Goal: Transaction & Acquisition: Obtain resource

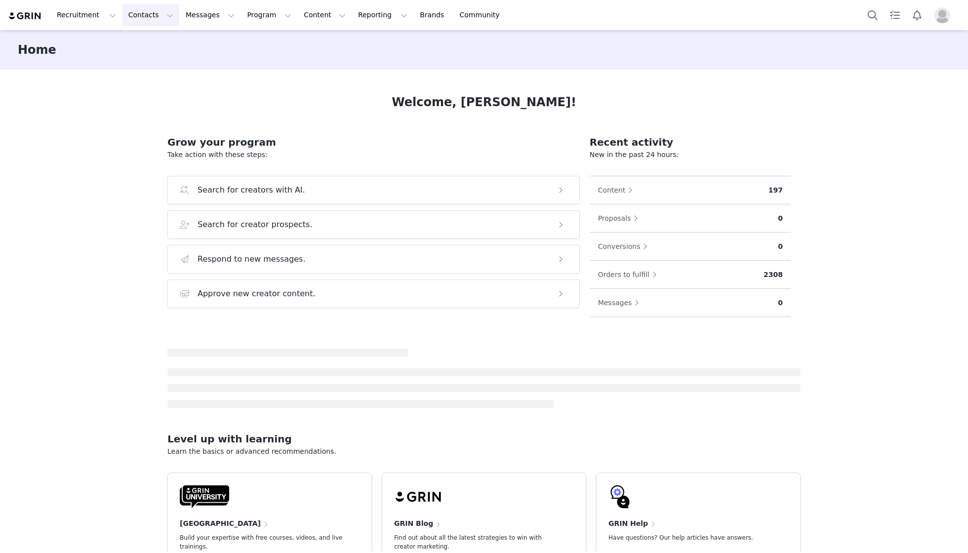
click at [138, 16] on button "Contacts Contacts" at bounding box center [151, 15] width 57 height 22
click at [147, 41] on p "Creators" at bounding box center [140, 44] width 30 height 10
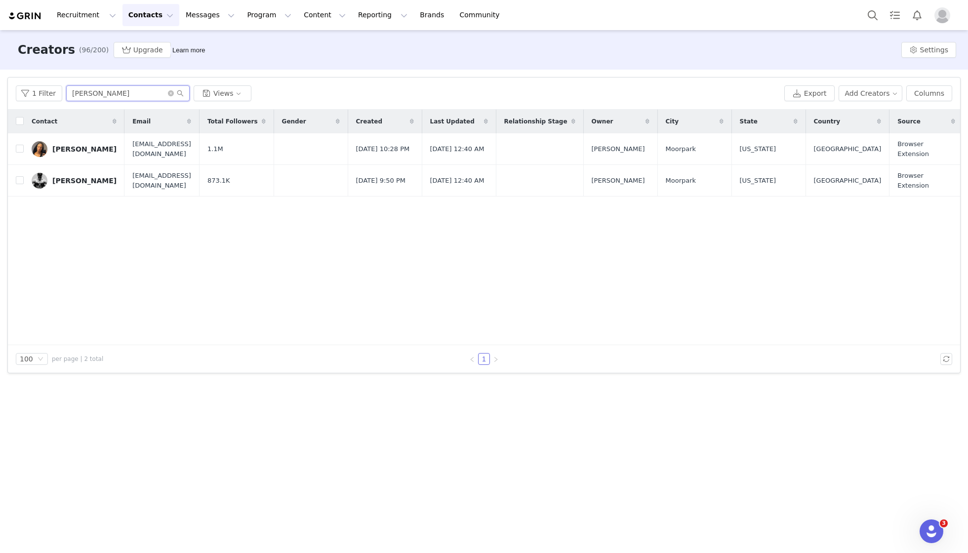
click at [107, 92] on input "[PERSON_NAME]" at bounding box center [128, 93] width 124 height 16
type input "morganne"
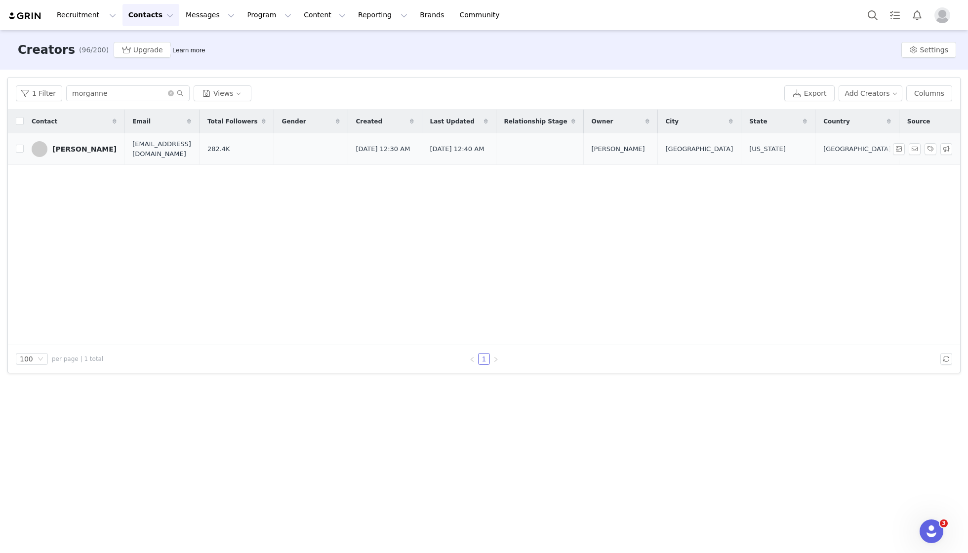
click at [87, 152] on div "[PERSON_NAME]" at bounding box center [84, 149] width 64 height 8
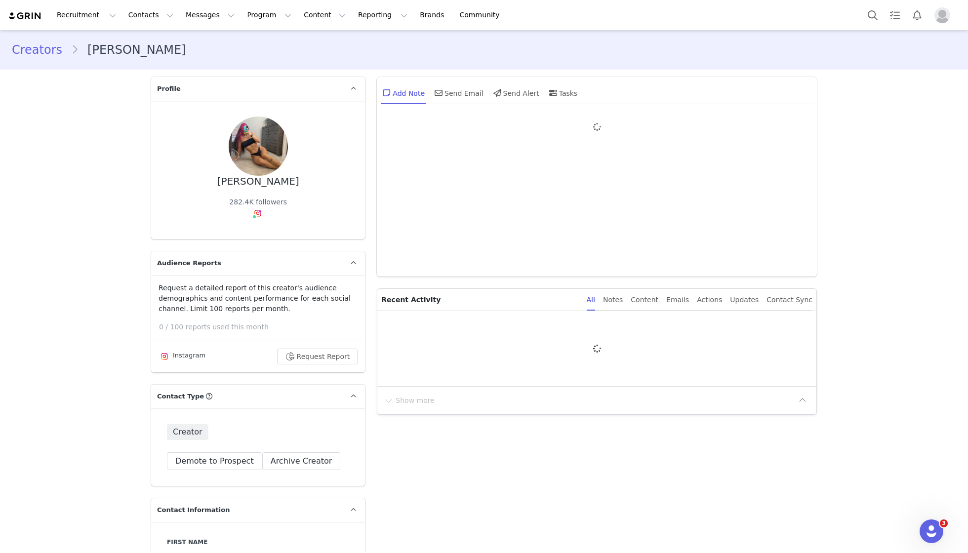
type input "+1 ([GEOGRAPHIC_DATA])"
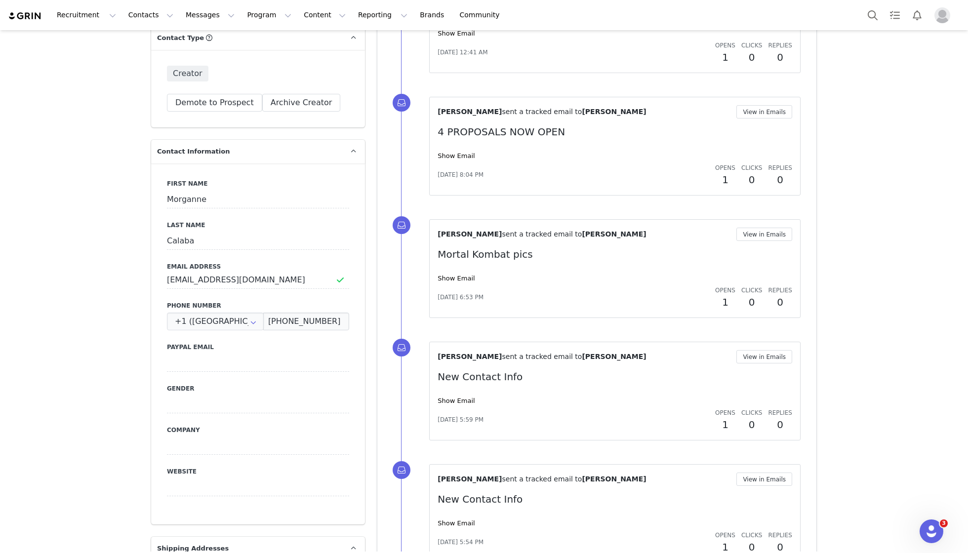
scroll to position [360, 0]
click at [247, 19] on button "Program Program" at bounding box center [269, 15] width 56 height 22
click at [246, 76] on p "Payments" at bounding box center [255, 80] width 34 height 10
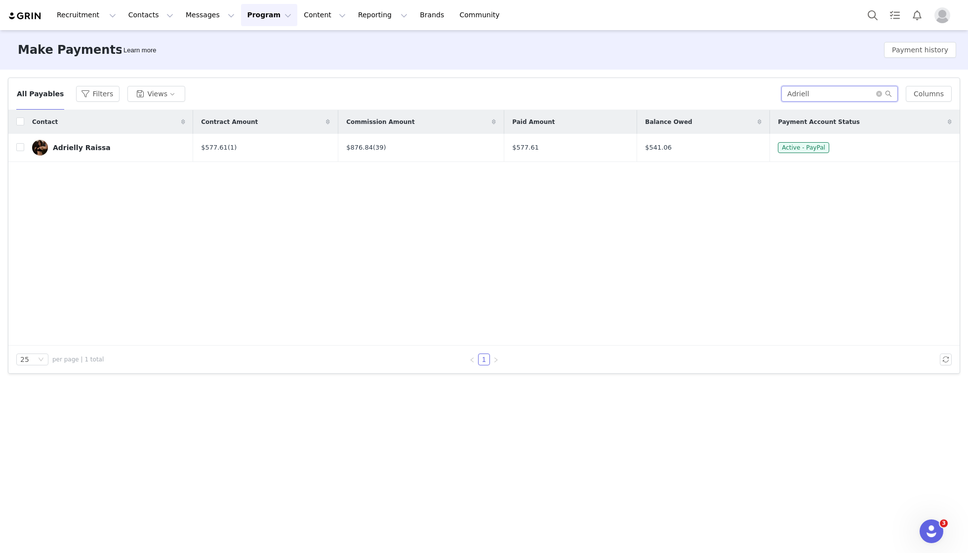
click at [825, 86] on input "Adriell" at bounding box center [840, 94] width 117 height 16
click at [884, 92] on span at bounding box center [884, 93] width 16 height 7
click at [880, 93] on icon "icon: close-circle" at bounding box center [879, 94] width 6 height 6
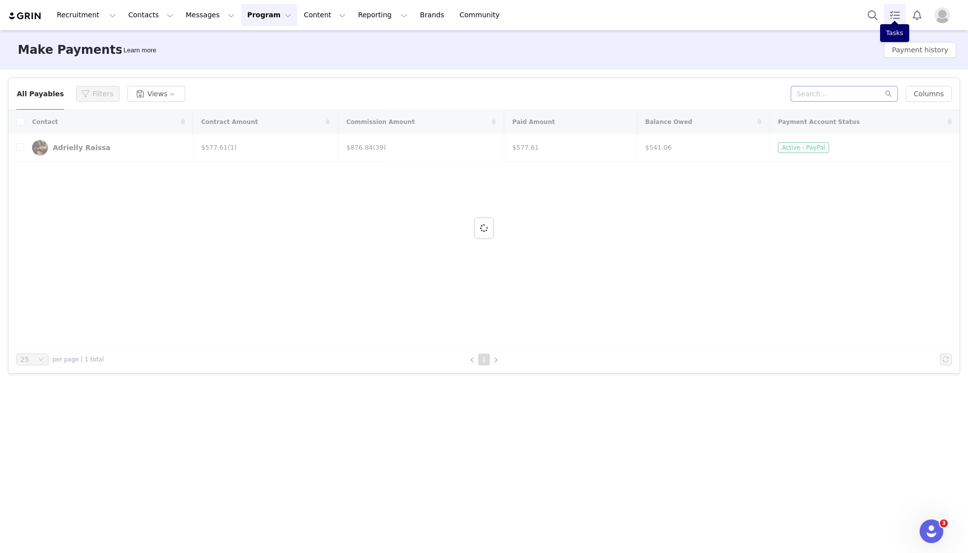
click at [902, 17] on link "Tasks" at bounding box center [895, 15] width 22 height 22
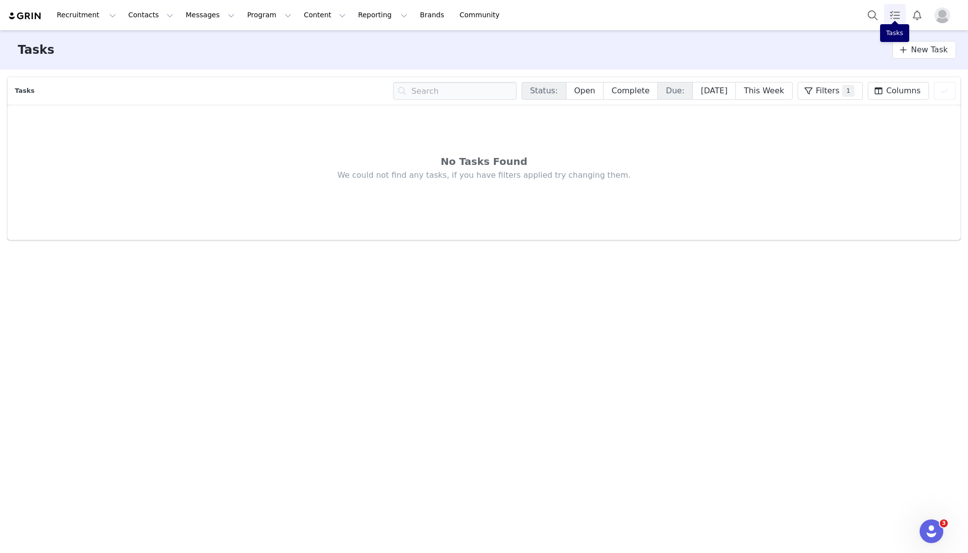
click at [902, 17] on link "Tasks" at bounding box center [895, 15] width 22 height 22
click at [365, 16] on button "Reporting Reporting" at bounding box center [382, 15] width 61 height 22
click at [252, 11] on button "Program Program" at bounding box center [269, 15] width 56 height 22
click at [244, 85] on link "Payments" at bounding box center [269, 80] width 78 height 18
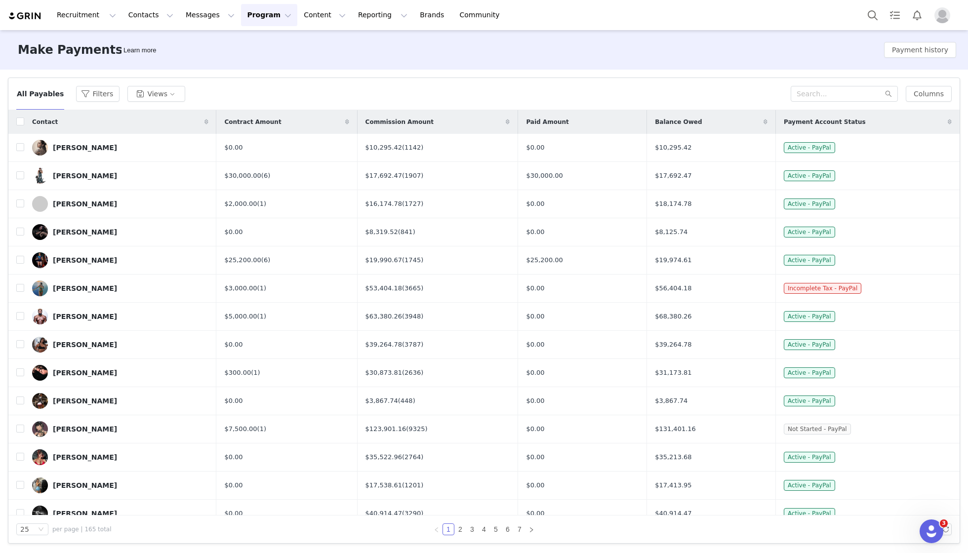
click at [269, 10] on button "Program Program" at bounding box center [269, 15] width 56 height 22
click at [246, 80] on p "Payments" at bounding box center [255, 80] width 34 height 10
click at [923, 49] on button "Payment history" at bounding box center [920, 50] width 72 height 16
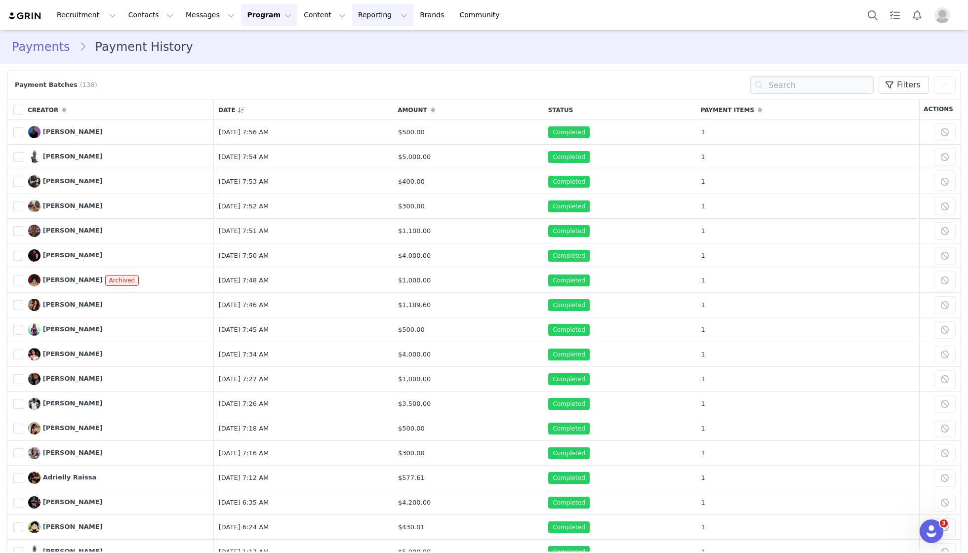
click at [364, 13] on button "Reporting Reporting" at bounding box center [382, 15] width 61 height 22
click at [198, 12] on button "Messages Messages" at bounding box center [210, 15] width 61 height 22
click at [255, 14] on button "Program Program" at bounding box center [269, 15] width 56 height 22
click at [255, 83] on p "Payments" at bounding box center [255, 80] width 34 height 10
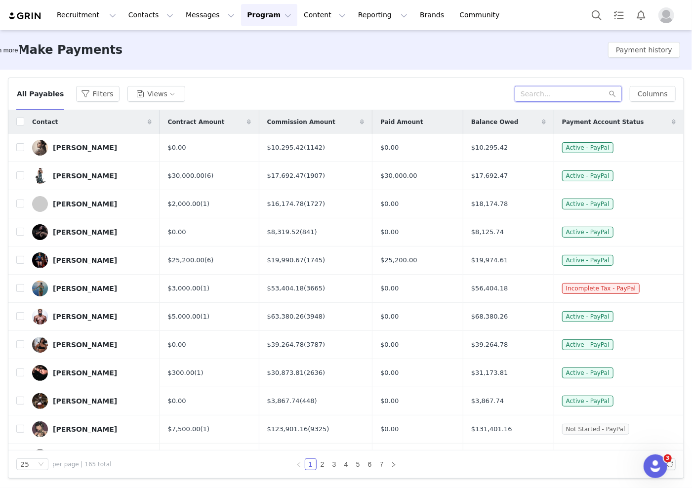
click at [540, 93] on input "text" at bounding box center [568, 94] width 107 height 16
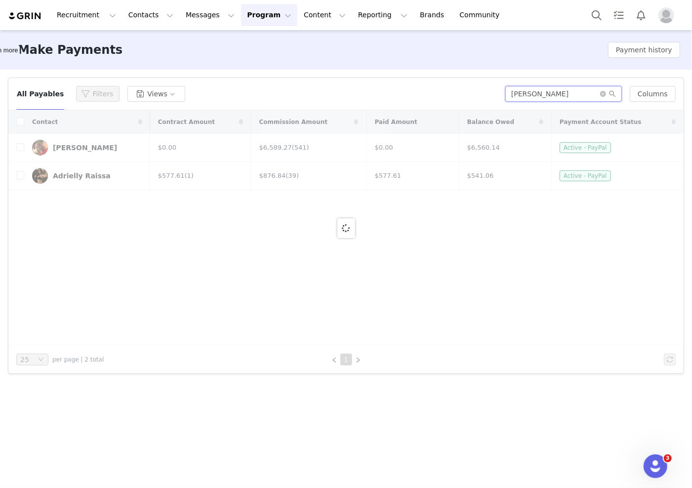
type input "[PERSON_NAME]"
drag, startPoint x: 494, startPoint y: 118, endPoint x: 170, endPoint y: 205, distance: 335.0
click at [170, 205] on div at bounding box center [345, 228] width 675 height 236
click at [82, 176] on div at bounding box center [345, 228] width 675 height 236
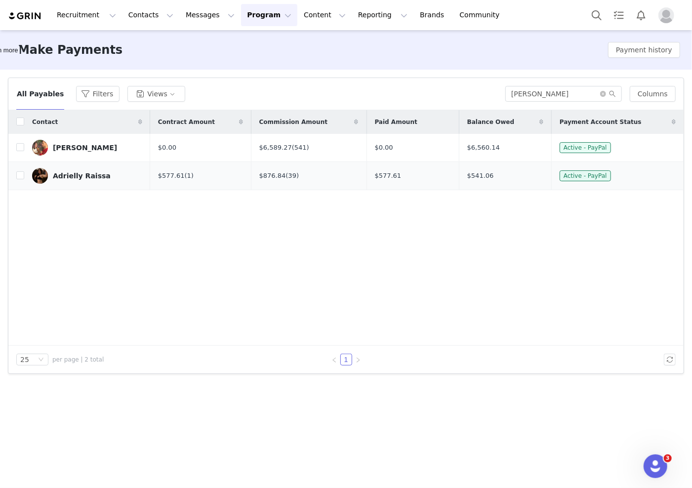
click at [85, 184] on link "Adrielly Raissa" at bounding box center [87, 176] width 110 height 16
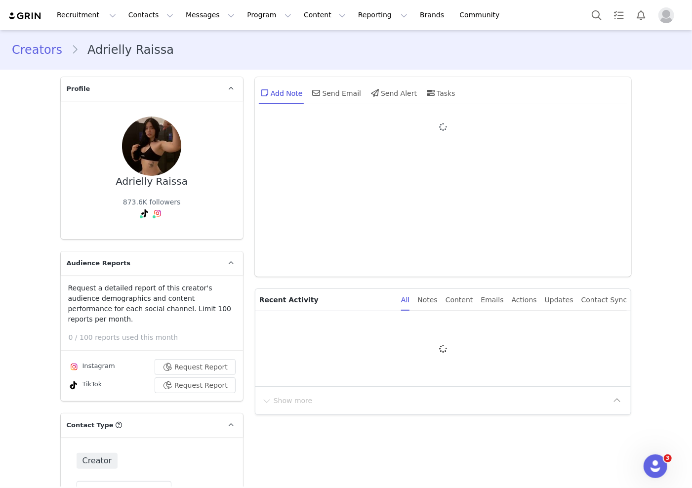
type input "+1 ([GEOGRAPHIC_DATA])"
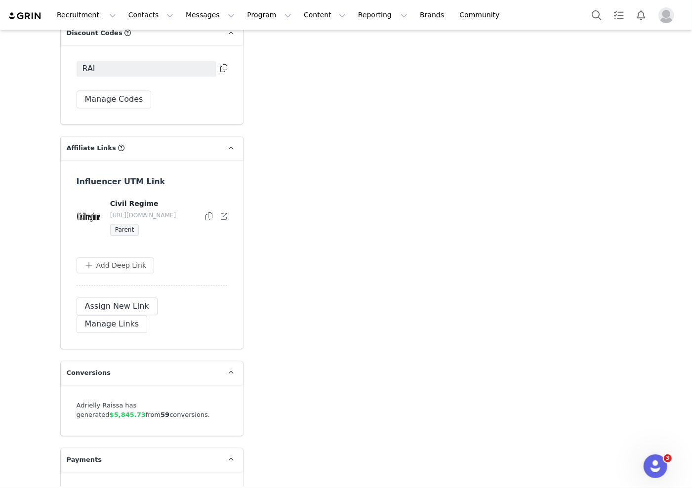
scroll to position [3210, 0]
click at [237, 449] on link at bounding box center [231, 461] width 24 height 24
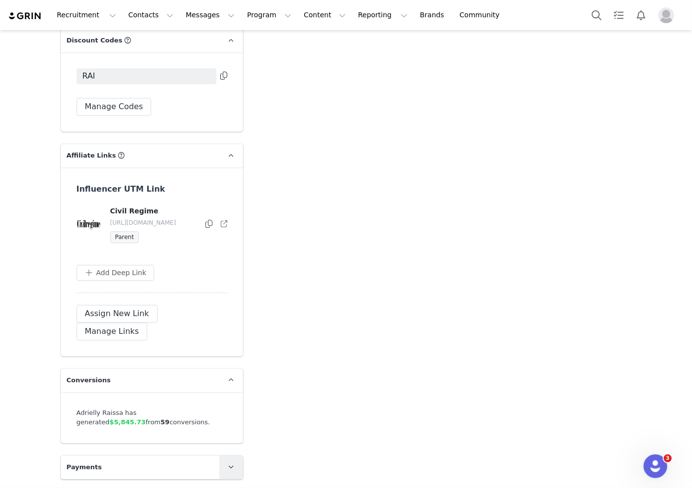
click at [237, 455] on link at bounding box center [231, 467] width 24 height 24
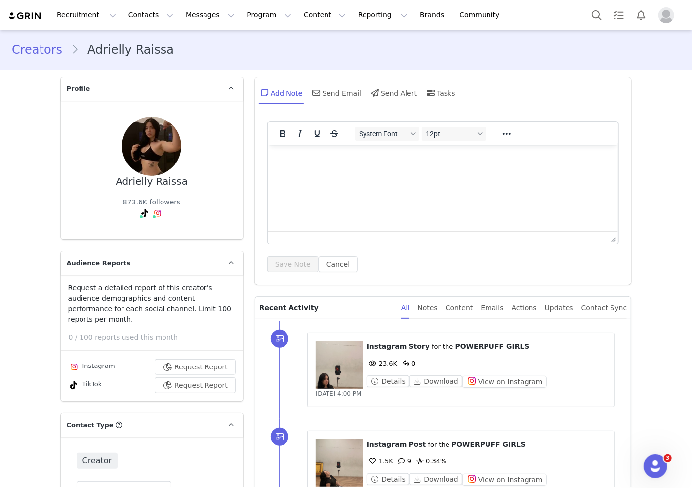
scroll to position [0, 0]
click at [196, 12] on button "Messages Messages" at bounding box center [210, 15] width 61 height 22
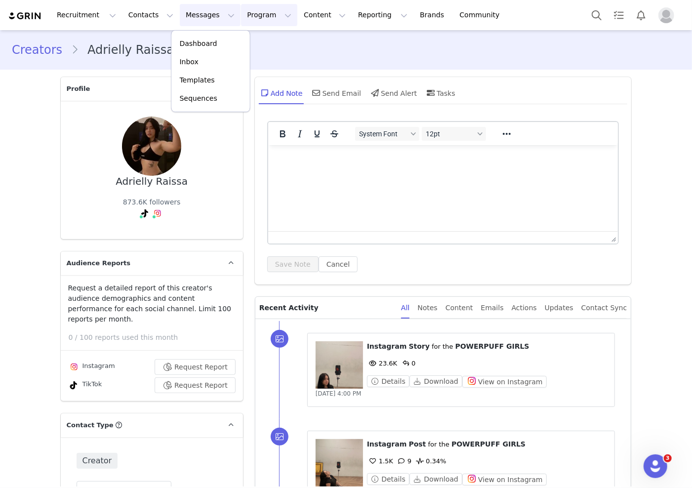
click at [263, 10] on button "Program Program" at bounding box center [269, 15] width 56 height 22
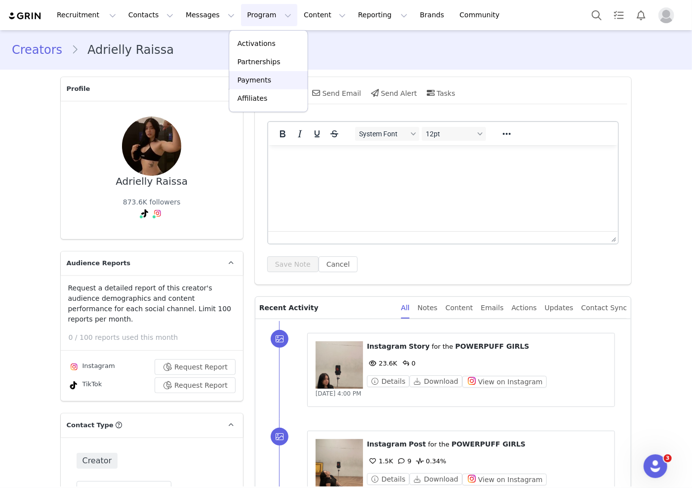
click at [242, 82] on p "Payments" at bounding box center [255, 80] width 34 height 10
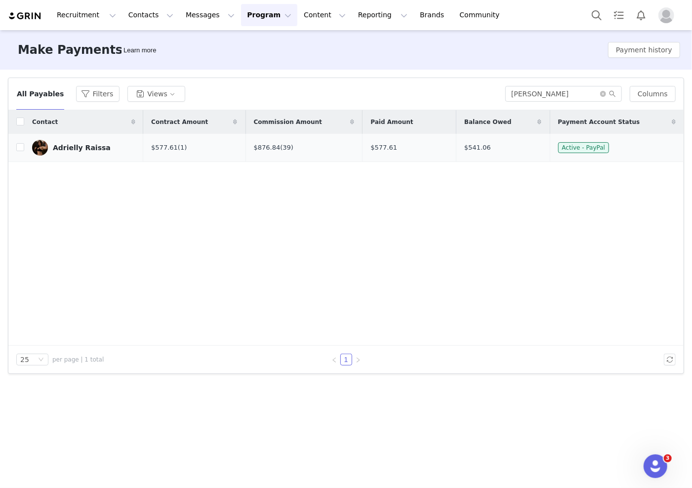
click at [73, 146] on div "Adrielly Raissa" at bounding box center [82, 148] width 58 height 8
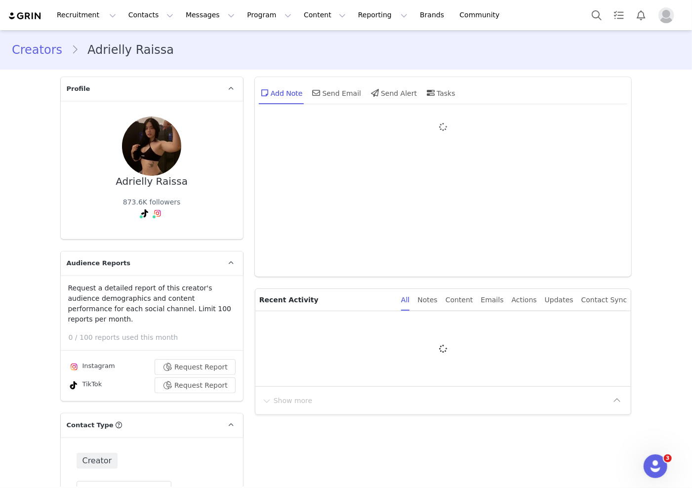
type input "+1 ([GEOGRAPHIC_DATA])"
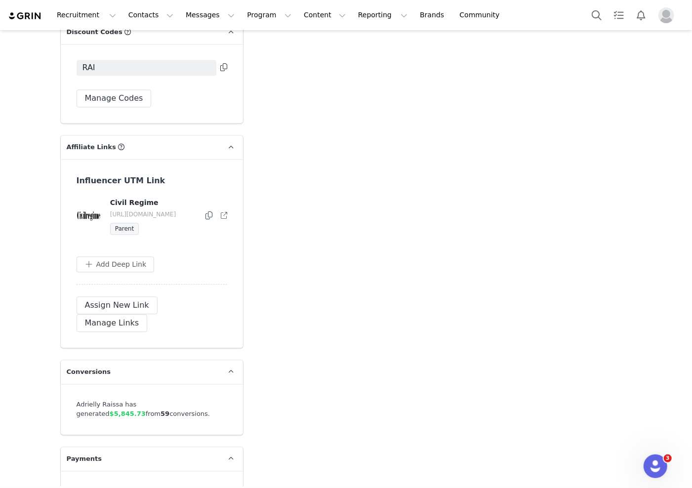
scroll to position [3210, 0]
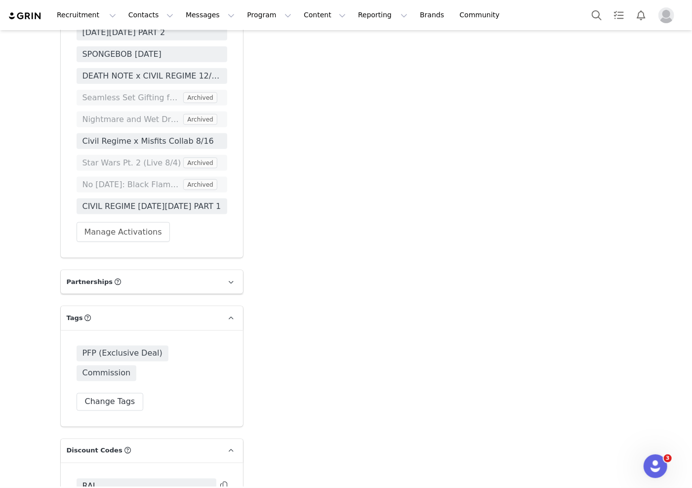
scroll to position [2697, 0]
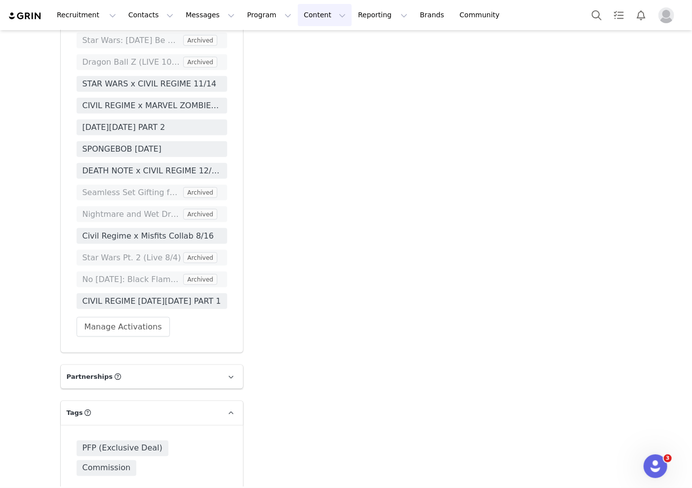
click at [298, 14] on button "Content Content" at bounding box center [325, 15] width 54 height 22
click at [352, 20] on button "Reporting Reporting" at bounding box center [382, 15] width 61 height 22
click at [414, 15] on link "Brands Brands" at bounding box center [433, 15] width 39 height 22
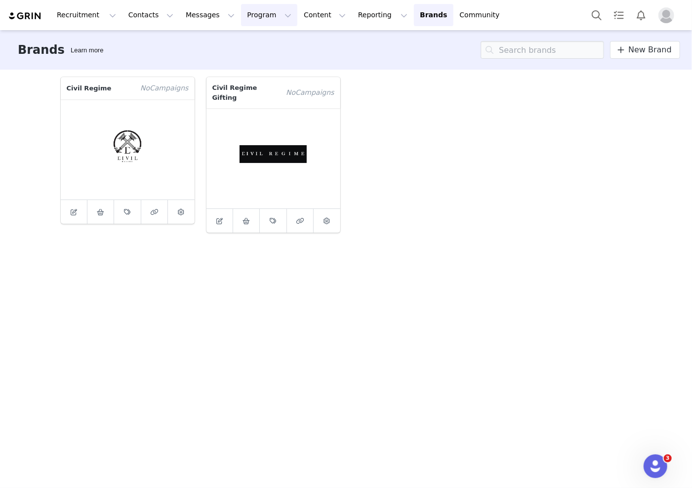
click at [246, 11] on button "Program Program" at bounding box center [269, 15] width 56 height 22
click at [262, 83] on p "Payments" at bounding box center [255, 80] width 34 height 10
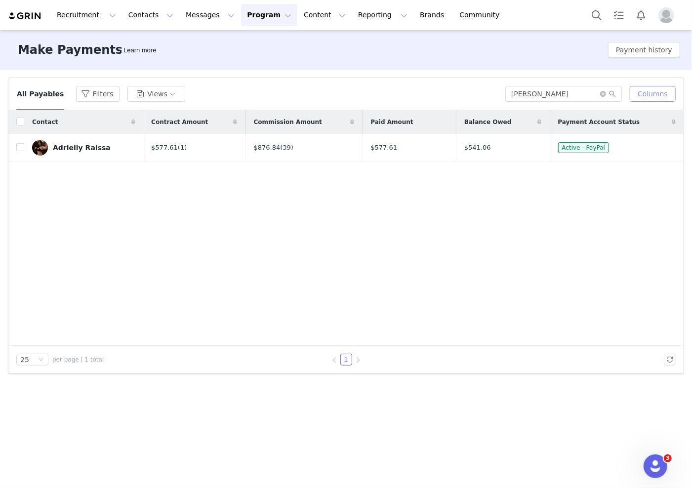
click at [649, 97] on button "Columns" at bounding box center [653, 94] width 46 height 16
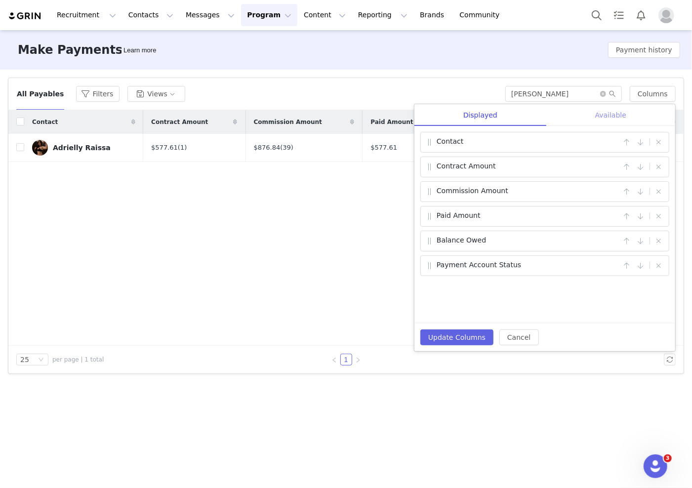
click at [599, 113] on div "Available" at bounding box center [610, 115] width 129 height 22
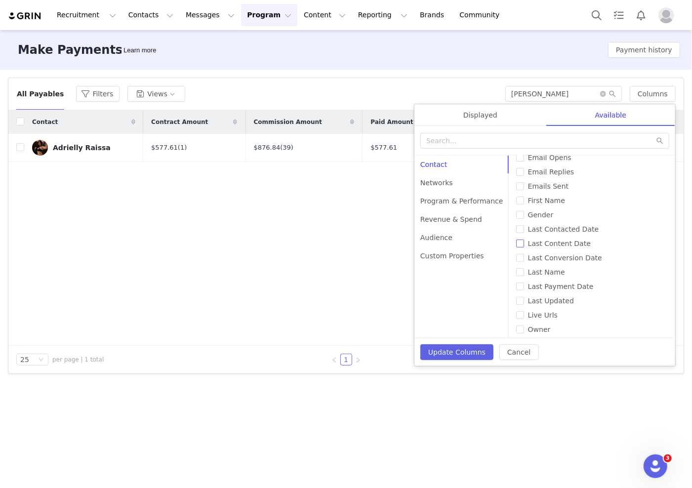
scroll to position [167, 0]
click at [524, 282] on span "Last Payment Date" at bounding box center [561, 286] width 74 height 8
click at [522, 282] on input "Last Payment Date" at bounding box center [520, 286] width 8 height 8
checkbox input "true"
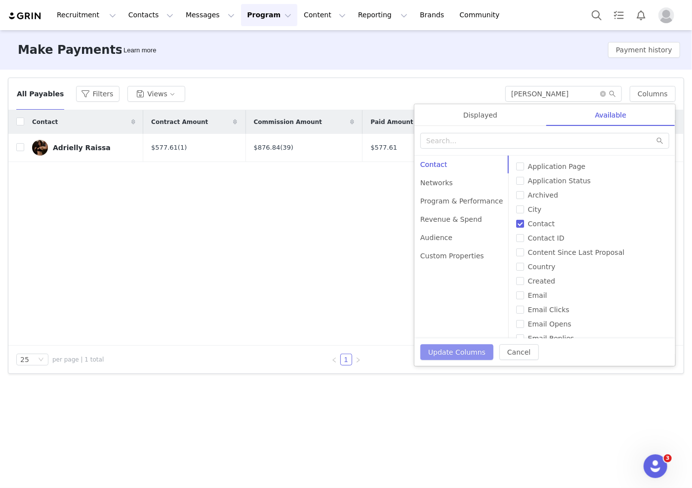
click at [461, 350] on button "Update Columns" at bounding box center [456, 352] width 73 height 16
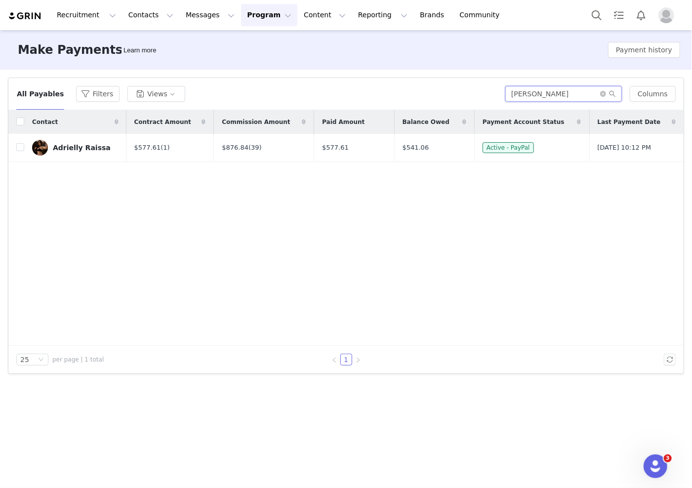
click at [538, 95] on input "[PERSON_NAME]" at bounding box center [563, 94] width 117 height 16
type input "A"
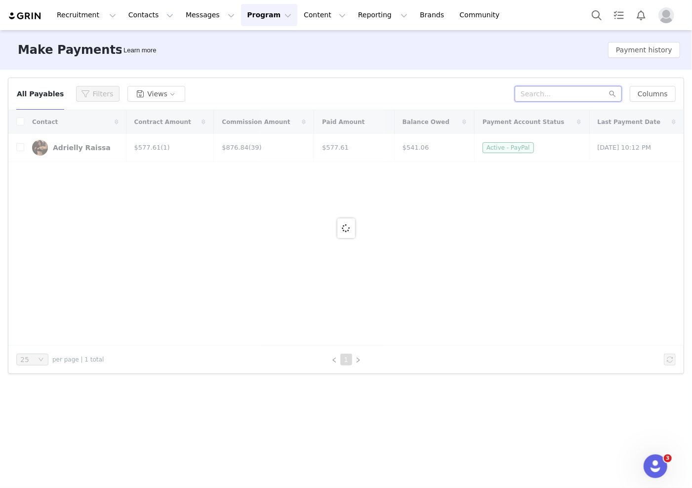
paste input "[PERSON_NAME]"
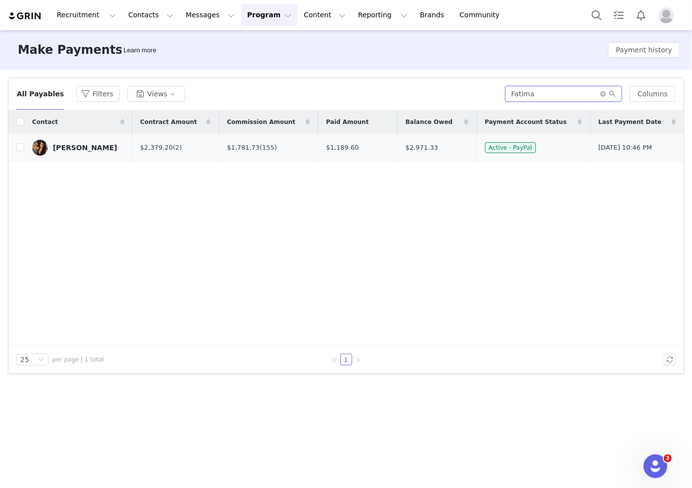
type input "Fatima"
click at [79, 146] on div "[PERSON_NAME]" at bounding box center [85, 148] width 64 height 8
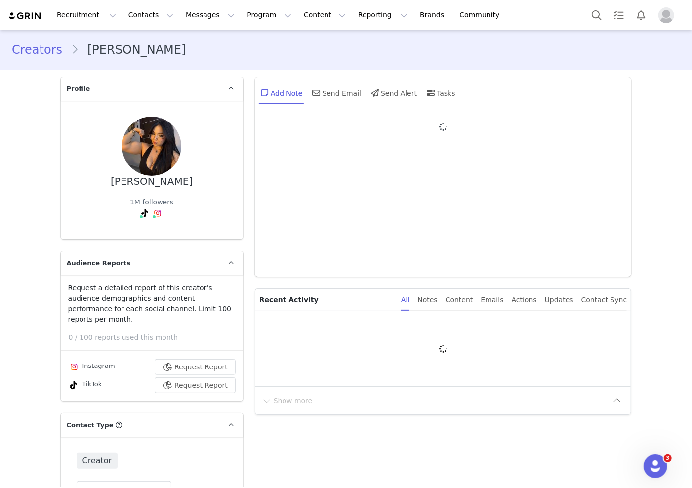
type input "+1 ([GEOGRAPHIC_DATA])"
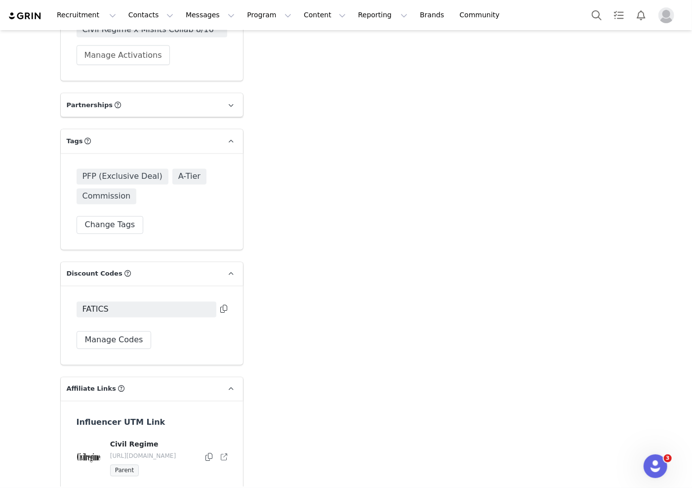
scroll to position [2968, 0]
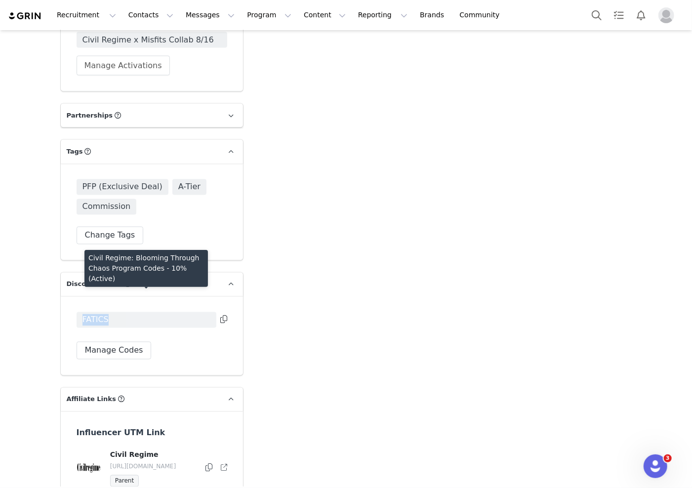
drag, startPoint x: 117, startPoint y: 295, endPoint x: 77, endPoint y: 294, distance: 39.5
click at [77, 312] on span "FATICS" at bounding box center [147, 320] width 140 height 16
copy span "FATICS"
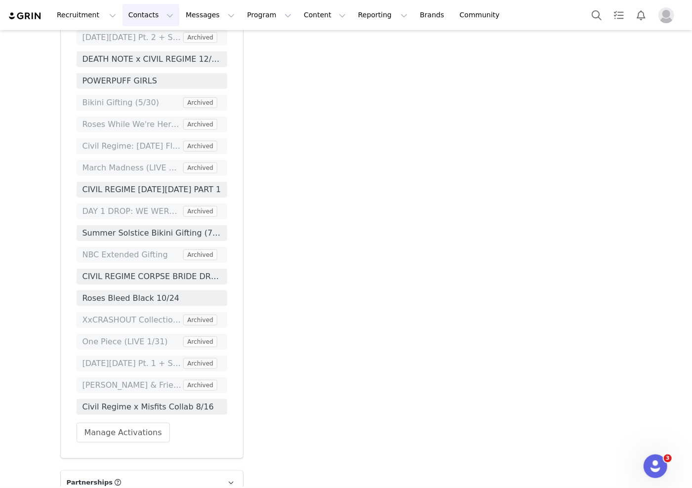
scroll to position [2498, 0]
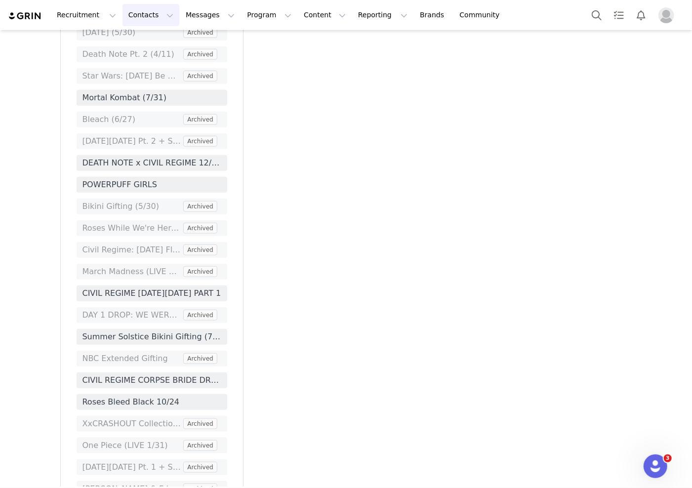
click at [144, 12] on button "Contacts Contacts" at bounding box center [151, 15] width 57 height 22
click at [140, 52] on link "Creators" at bounding box center [156, 44] width 78 height 18
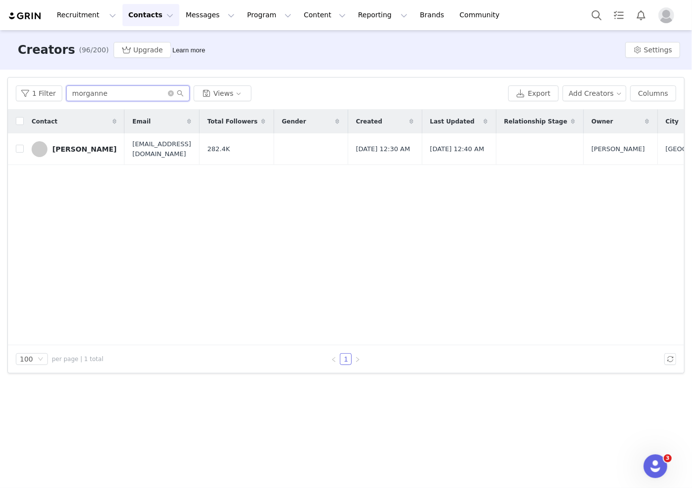
click at [107, 97] on input "morganne" at bounding box center [128, 93] width 124 height 16
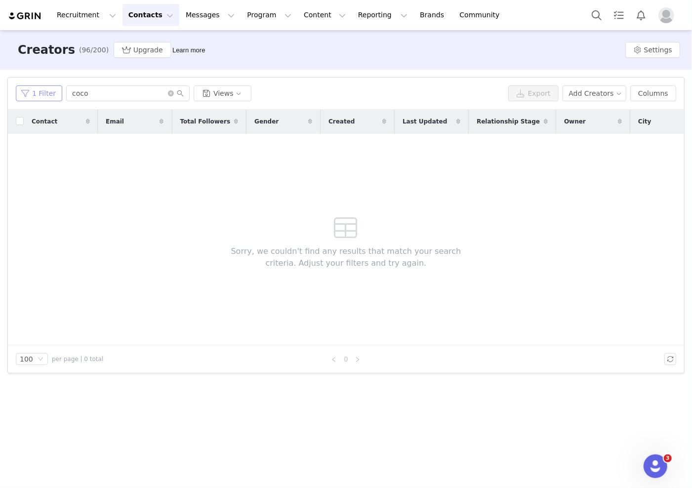
click at [42, 92] on button "1 Filter" at bounding box center [39, 93] width 46 height 16
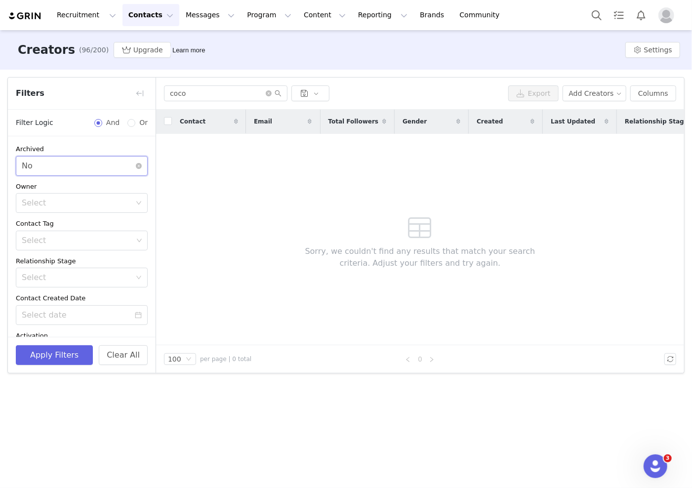
click at [56, 164] on div "Select No" at bounding box center [79, 166] width 114 height 19
click at [48, 181] on li "Yes" at bounding box center [82, 187] width 132 height 16
click at [56, 353] on button "Apply Filters" at bounding box center [54, 355] width 77 height 20
click at [196, 91] on input "coco" at bounding box center [226, 93] width 124 height 16
click at [36, 360] on button "Apply Filters" at bounding box center [54, 355] width 77 height 20
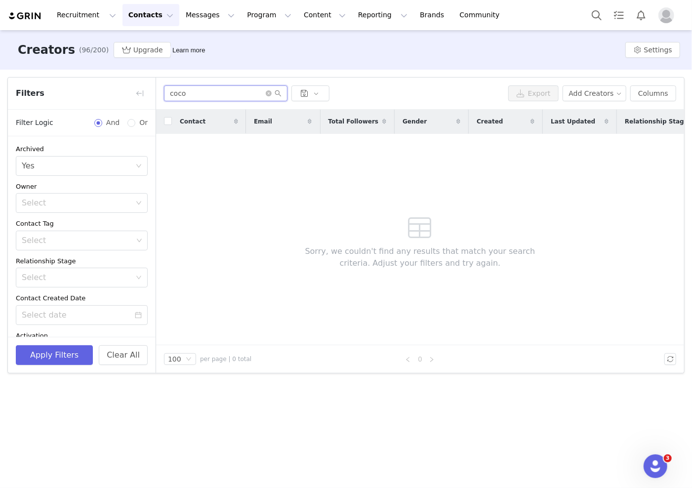
click at [214, 93] on input "coco" at bounding box center [226, 93] width 124 height 16
type input "c"
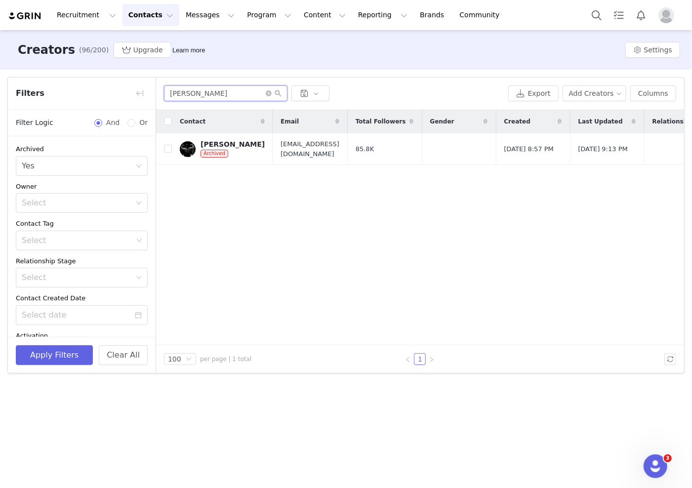
type input "[PERSON_NAME]"
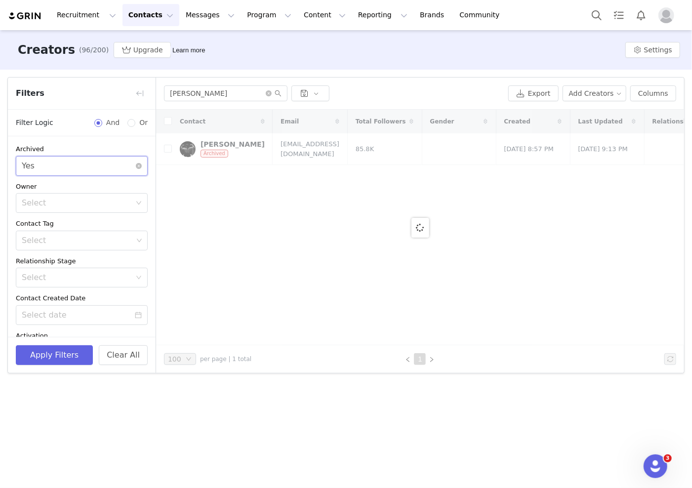
drag, startPoint x: 165, startPoint y: 114, endPoint x: 112, endPoint y: 155, distance: 67.2
click at [112, 156] on div "Select Yes" at bounding box center [82, 166] width 132 height 20
click at [44, 172] on div "Select Yes" at bounding box center [79, 166] width 114 height 19
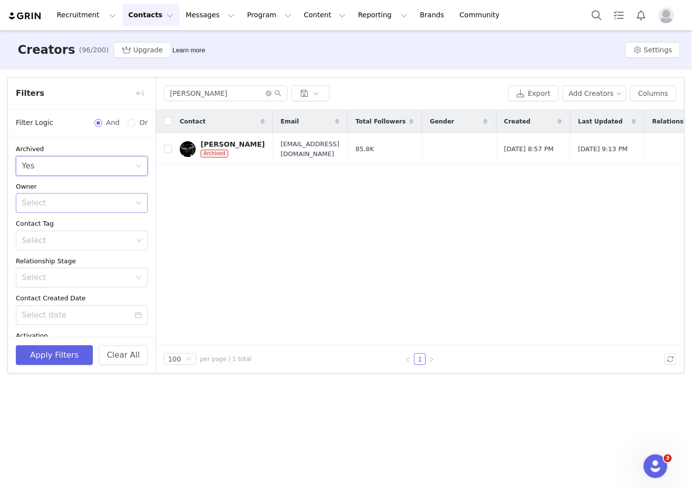
click at [38, 198] on div "Select" at bounding box center [76, 203] width 109 height 10
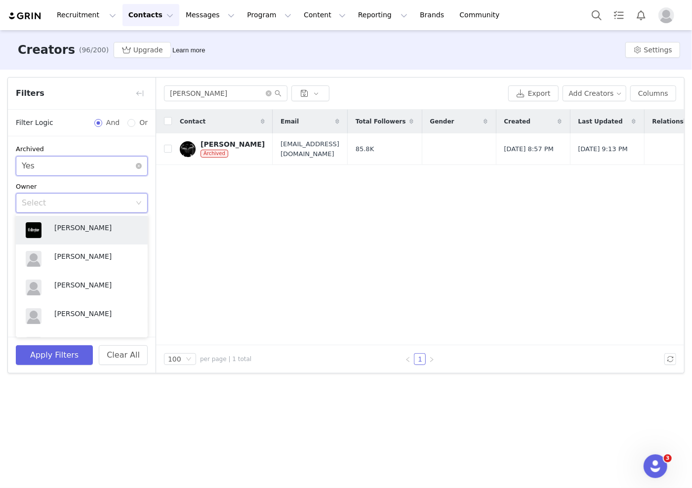
click at [42, 167] on div "Select Yes" at bounding box center [79, 166] width 114 height 19
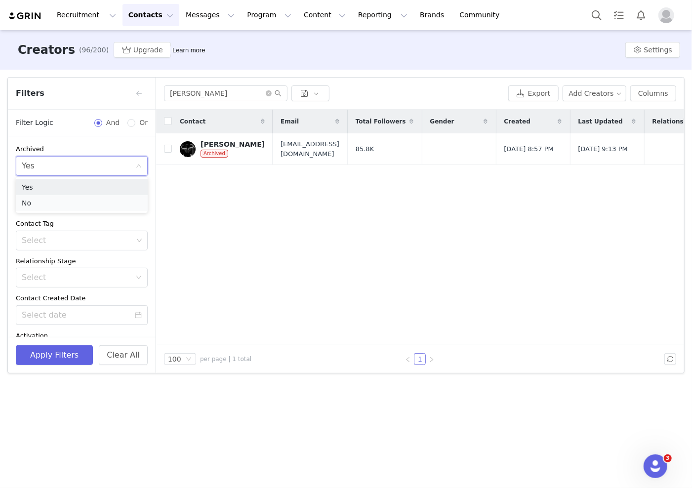
click at [34, 204] on li "No" at bounding box center [82, 203] width 132 height 16
click at [269, 93] on icon "icon: close-circle" at bounding box center [269, 93] width 6 height 6
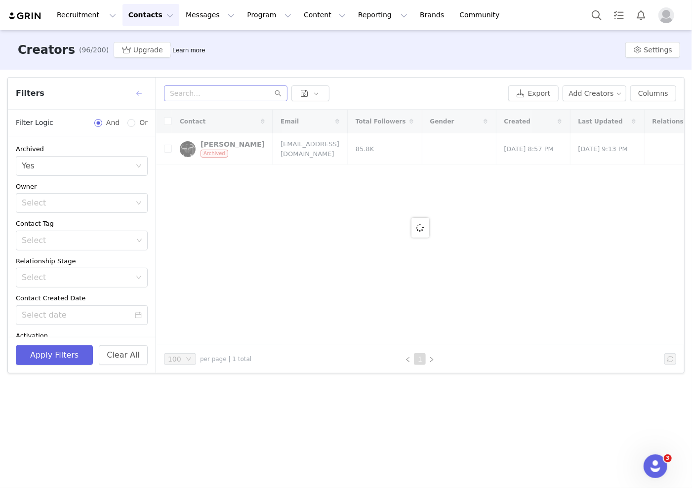
click at [139, 93] on button "button" at bounding box center [140, 93] width 16 height 16
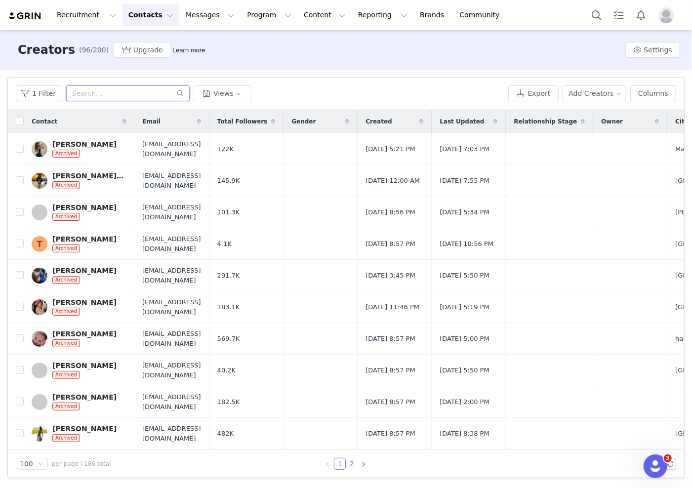
click at [99, 94] on input "text" at bounding box center [128, 93] width 124 height 16
paste input "[PERSON_NAME]"
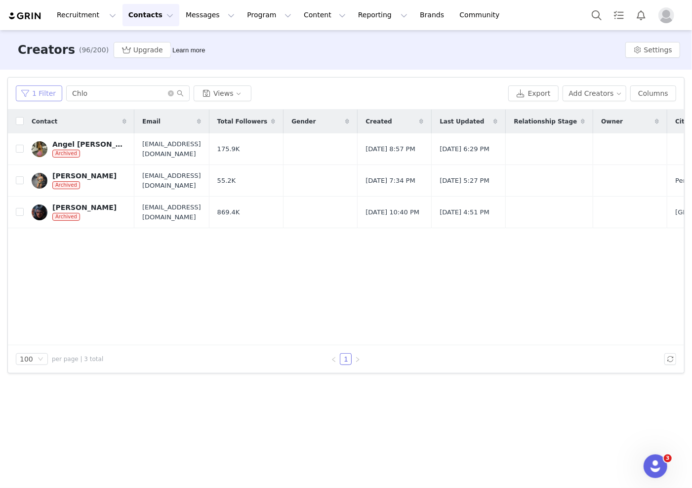
click at [44, 95] on button "1 Filter" at bounding box center [39, 93] width 46 height 16
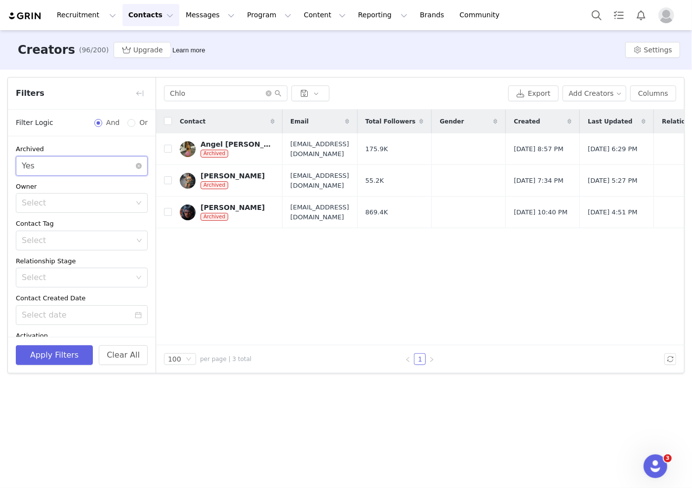
click at [48, 162] on div "Select Yes" at bounding box center [79, 166] width 114 height 19
click at [37, 198] on li "No" at bounding box center [82, 203] width 132 height 16
click at [46, 354] on button "Apply Filters" at bounding box center [54, 355] width 77 height 20
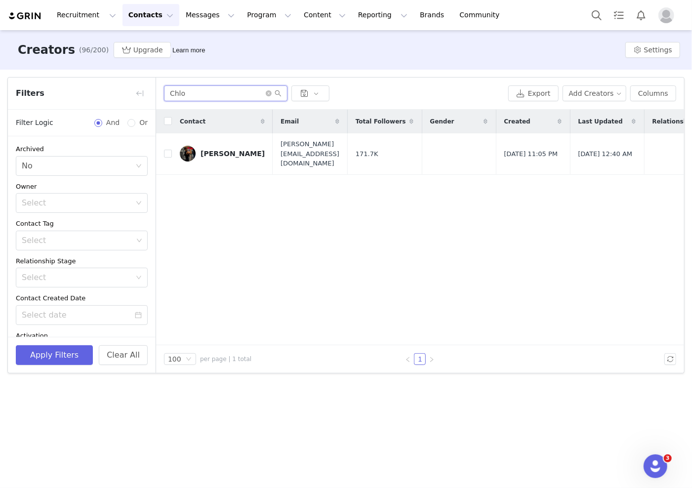
click at [206, 93] on input "Chlo" at bounding box center [226, 93] width 124 height 16
type input "C"
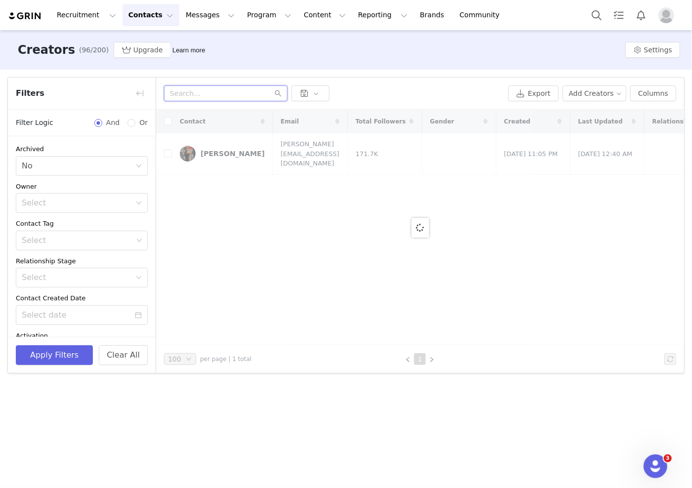
paste input "[PERSON_NAME]"
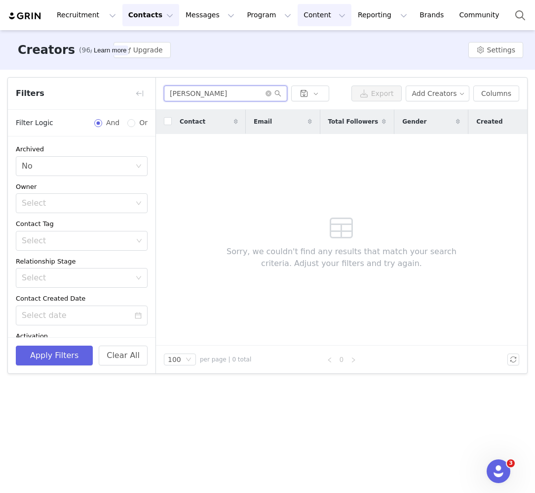
type input "[PERSON_NAME]"
click at [298, 18] on button "Content Content" at bounding box center [325, 15] width 54 height 22
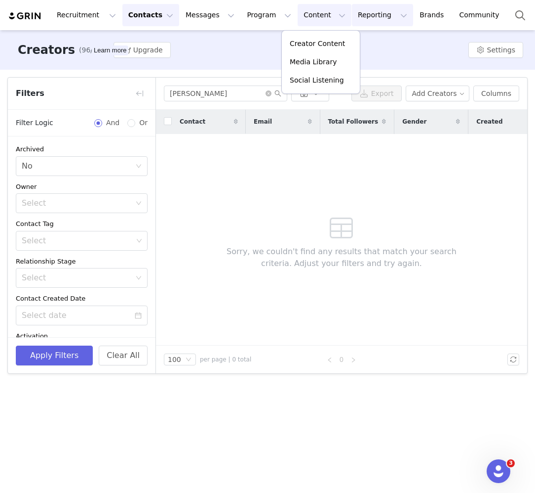
click at [352, 13] on button "Reporting Reporting" at bounding box center [382, 15] width 61 height 22
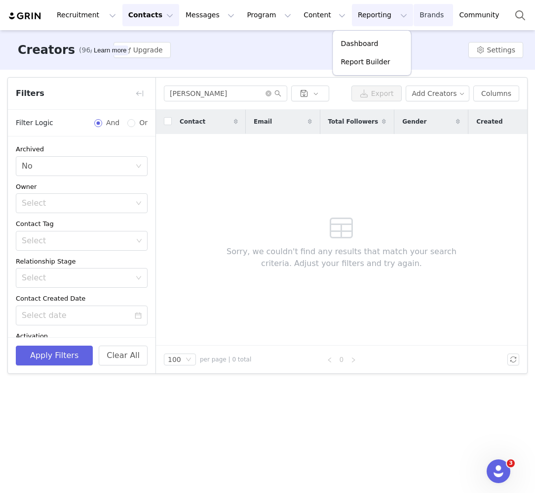
click at [414, 7] on link "Brands Brands" at bounding box center [433, 15] width 39 height 22
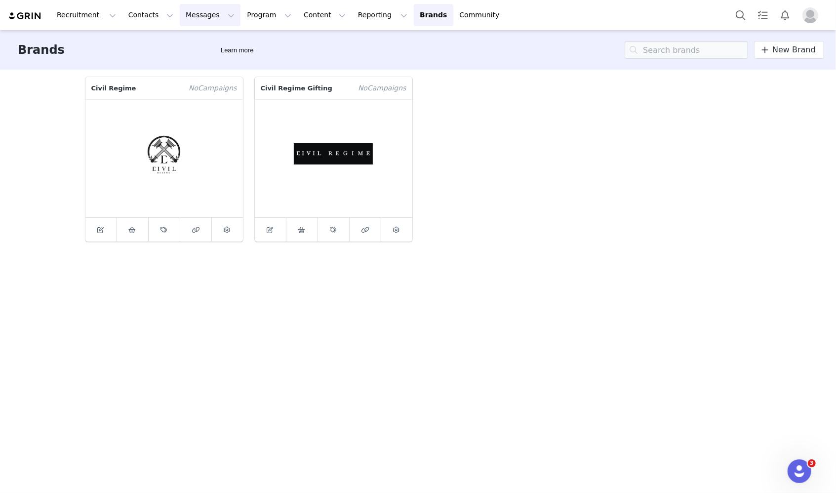
click at [196, 18] on button "Messages Messages" at bounding box center [210, 15] width 61 height 22
click at [242, 15] on button "Program Program" at bounding box center [269, 15] width 56 height 22
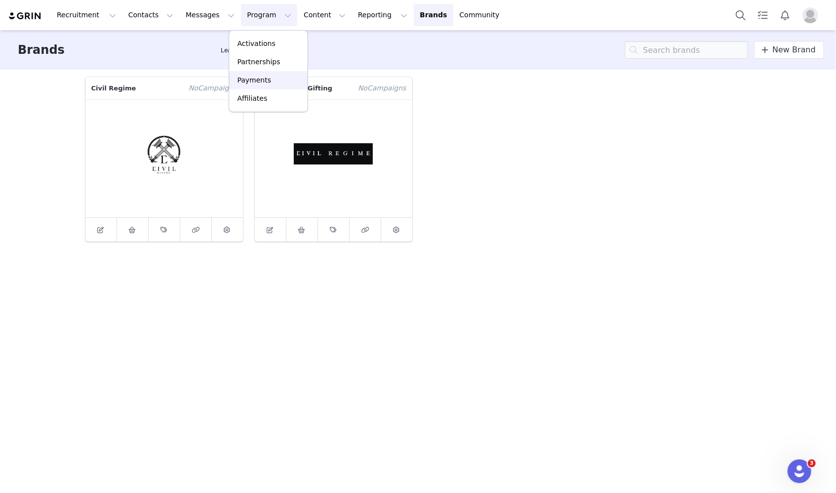
click at [255, 79] on p "Payments" at bounding box center [255, 80] width 34 height 10
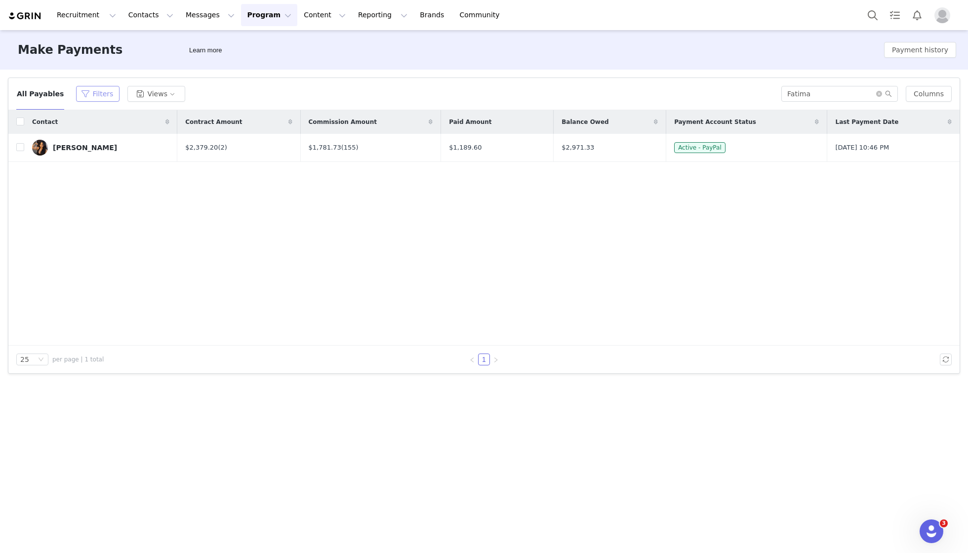
click at [97, 92] on button "Filters" at bounding box center [97, 94] width 43 height 16
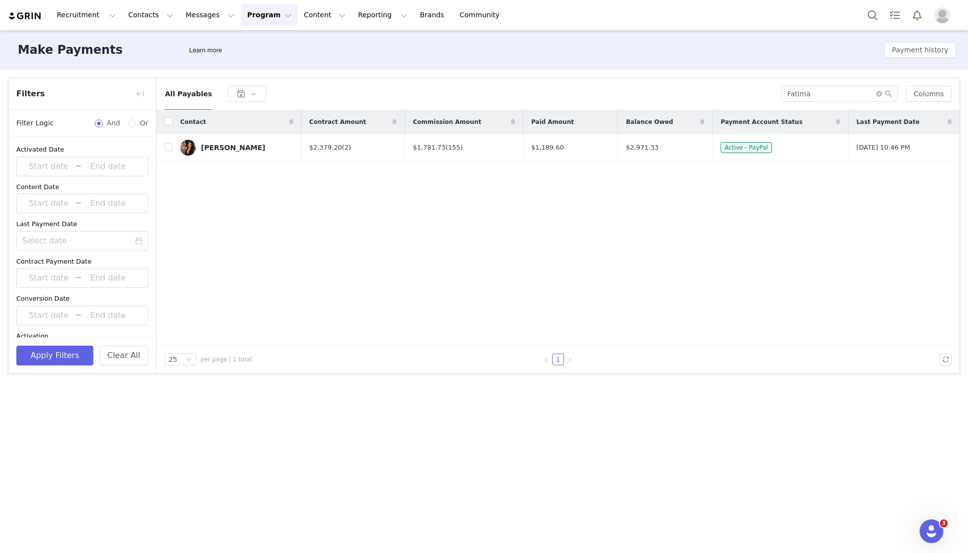
click at [244, 230] on div "Contact Contract Amount Commission Amount Paid Amount Balance Owed Payment Acco…" at bounding box center [558, 228] width 803 height 236
click at [249, 93] on button "button" at bounding box center [247, 94] width 38 height 16
click at [376, 58] on div "Make Payments Learn more Payment history" at bounding box center [484, 50] width 968 height 40
click at [880, 94] on icon "icon: close-circle" at bounding box center [879, 94] width 6 height 6
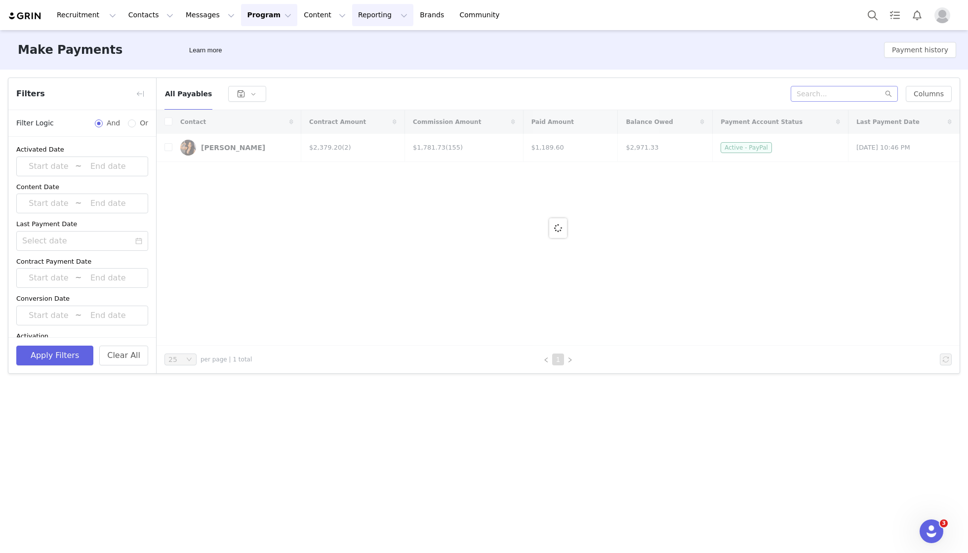
click at [368, 18] on button "Reporting Reporting" at bounding box center [382, 15] width 61 height 22
click at [327, 18] on button "Content Content" at bounding box center [325, 15] width 54 height 22
click at [264, 10] on button "Program Program" at bounding box center [269, 15] width 56 height 22
click at [692, 68] on div "Make Payments Learn more Payment history" at bounding box center [484, 50] width 968 height 40
click at [926, 42] on button "Payment history" at bounding box center [920, 50] width 72 height 16
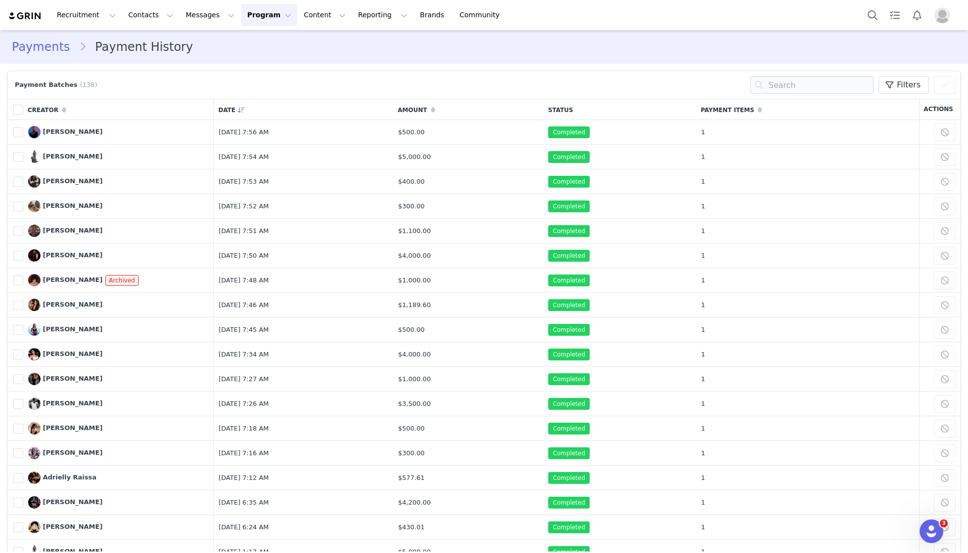
click at [62, 48] on link "Payments" at bounding box center [45, 47] width 67 height 18
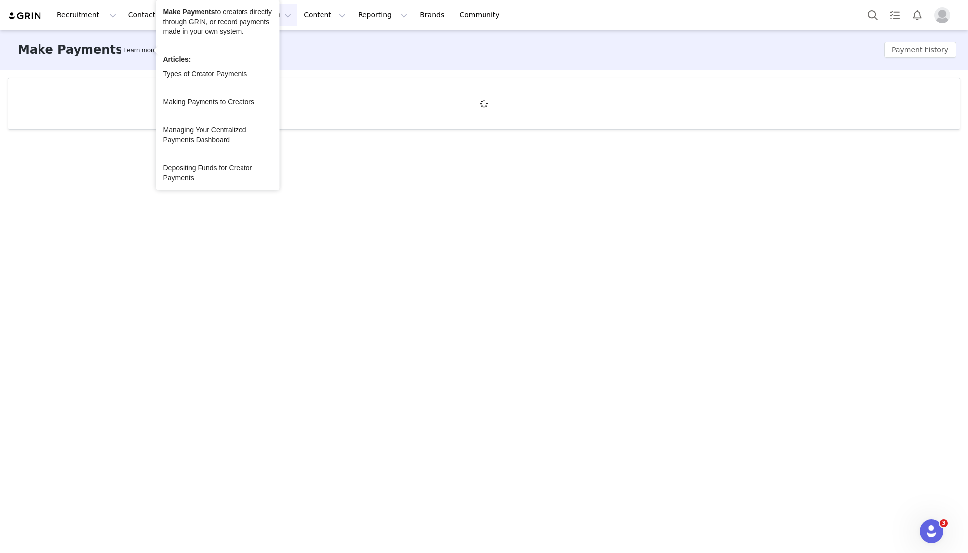
click at [122, 50] on div "Learn more" at bounding box center [140, 50] width 37 height 10
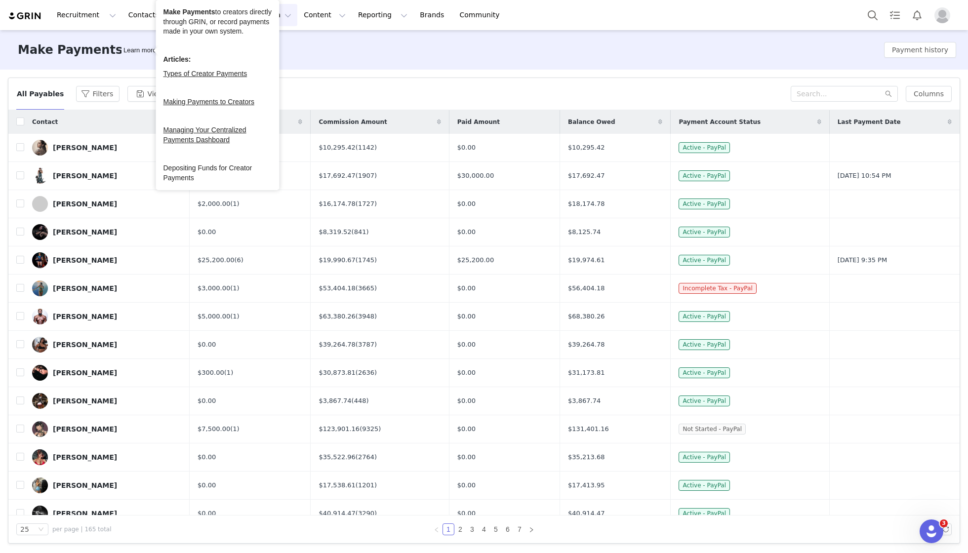
click at [182, 176] on link "Depositing Funds for Creator Payments" at bounding box center [208, 173] width 89 height 18
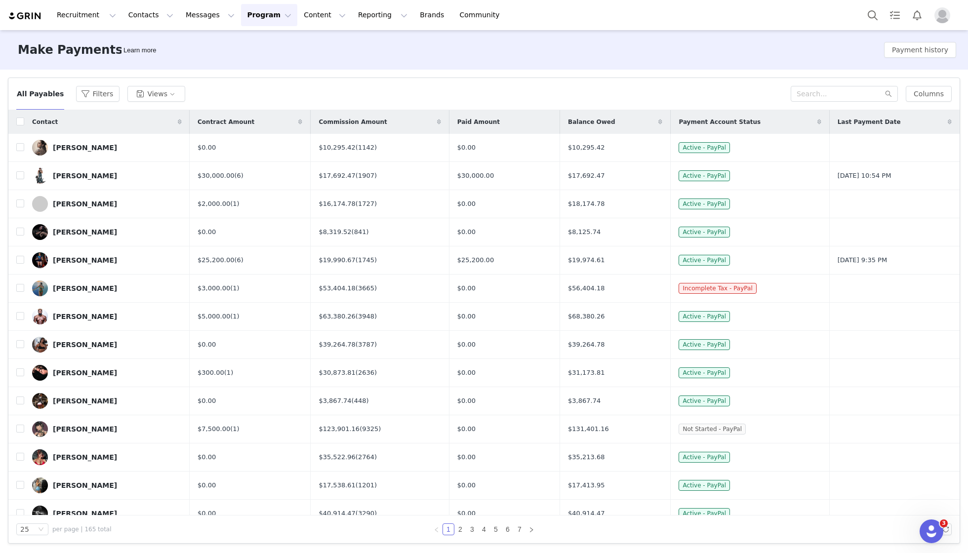
click at [946, 14] on img "Profile" at bounding box center [943, 15] width 16 height 16
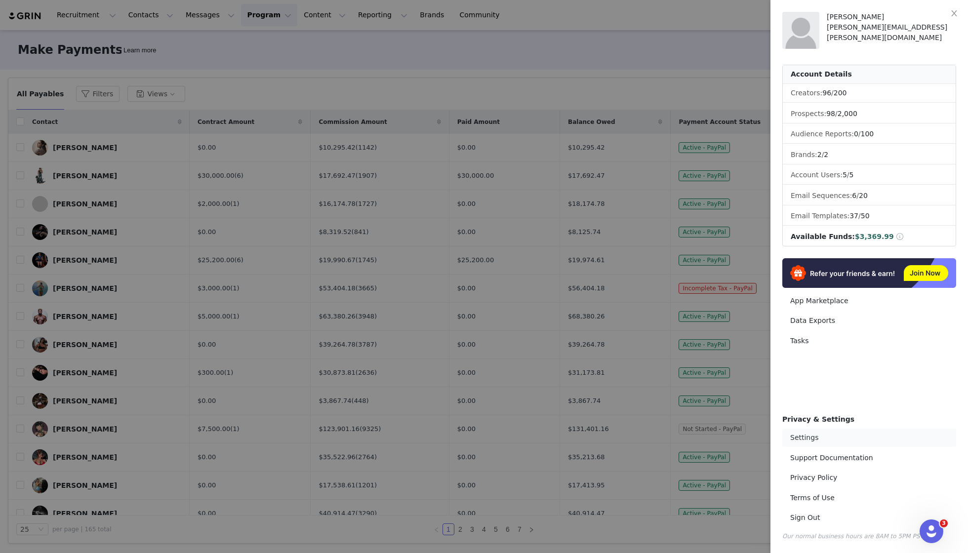
click at [803, 439] on link "Settings" at bounding box center [870, 438] width 174 height 18
select select "UTC"
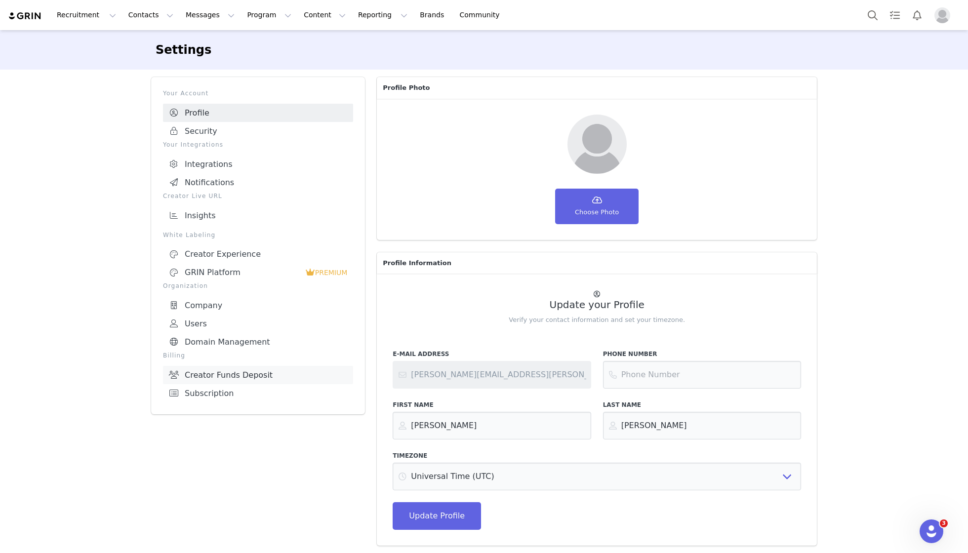
click at [223, 372] on link "Creator Funds Deposit" at bounding box center [258, 375] width 190 height 18
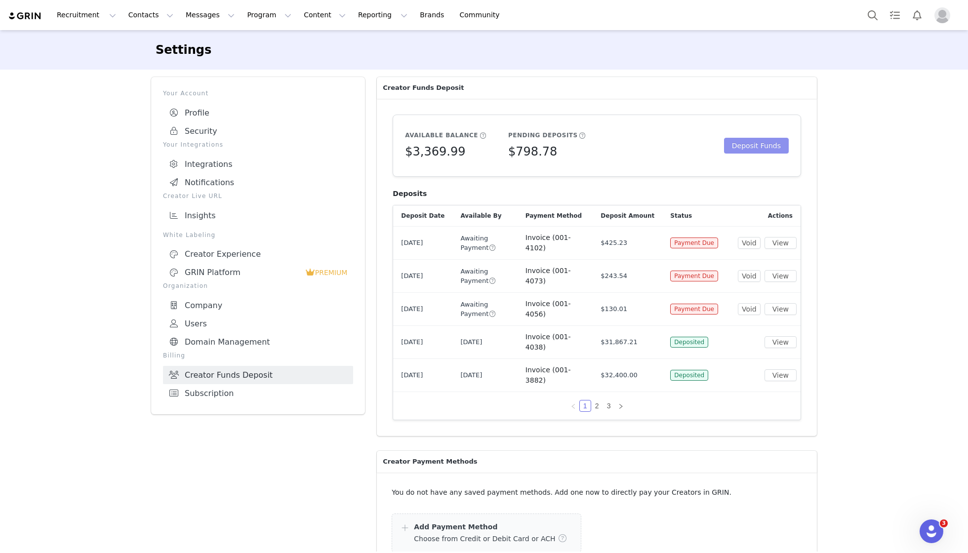
click at [731, 145] on button "Deposit Funds" at bounding box center [756, 146] width 65 height 16
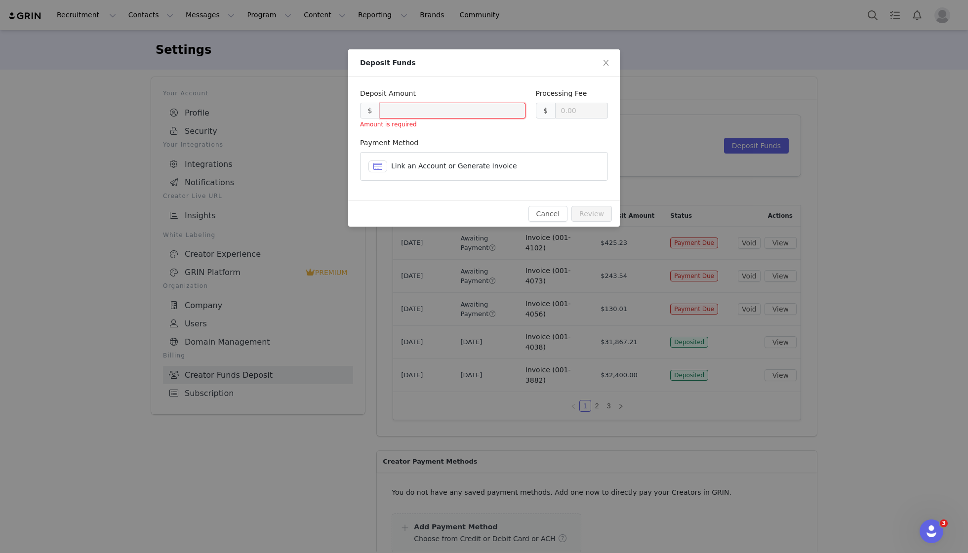
click at [442, 162] on span "Link an Account or Generate Invoice" at bounding box center [454, 166] width 126 height 8
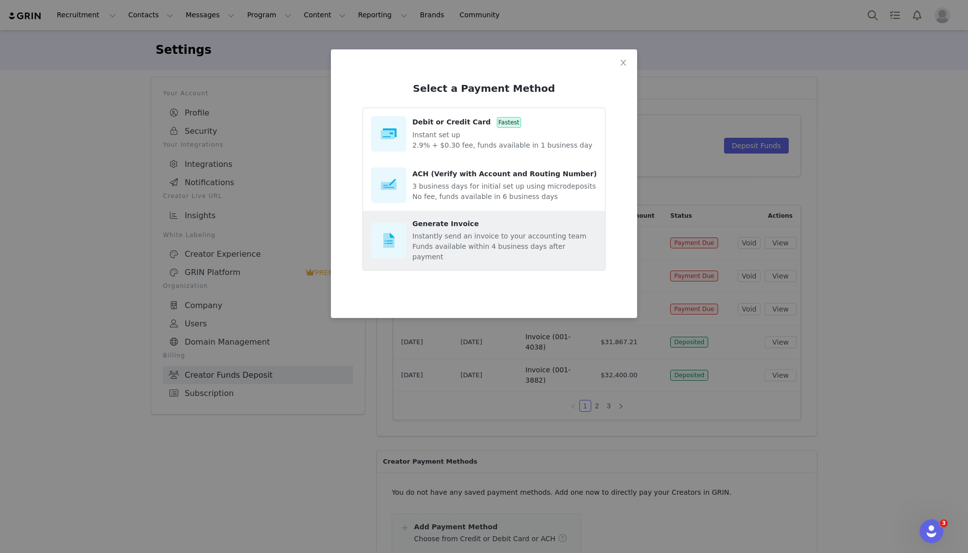
click at [422, 226] on span "Generate Invoice" at bounding box center [445, 224] width 66 height 8
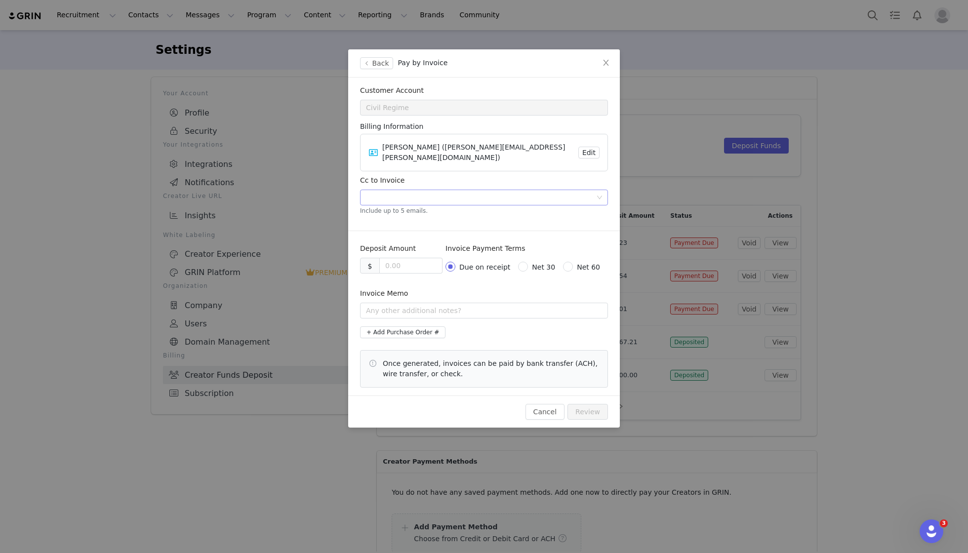
click at [383, 190] on div at bounding box center [480, 197] width 235 height 15
type input "Septee"
type input "ber"
type input "2025"
type input "F"
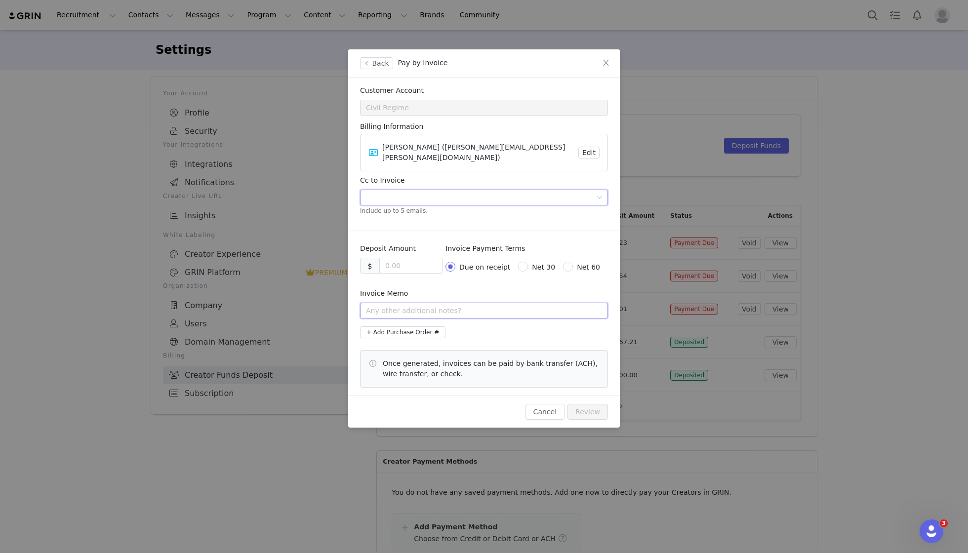
click at [402, 303] on input "text" at bounding box center [484, 311] width 248 height 16
type input "[DATE] Flat Rate"
click at [419, 258] on input at bounding box center [411, 265] width 62 height 15
type input "22129.00"
click at [473, 303] on input "[DATE] Flat Rate" at bounding box center [484, 311] width 248 height 16
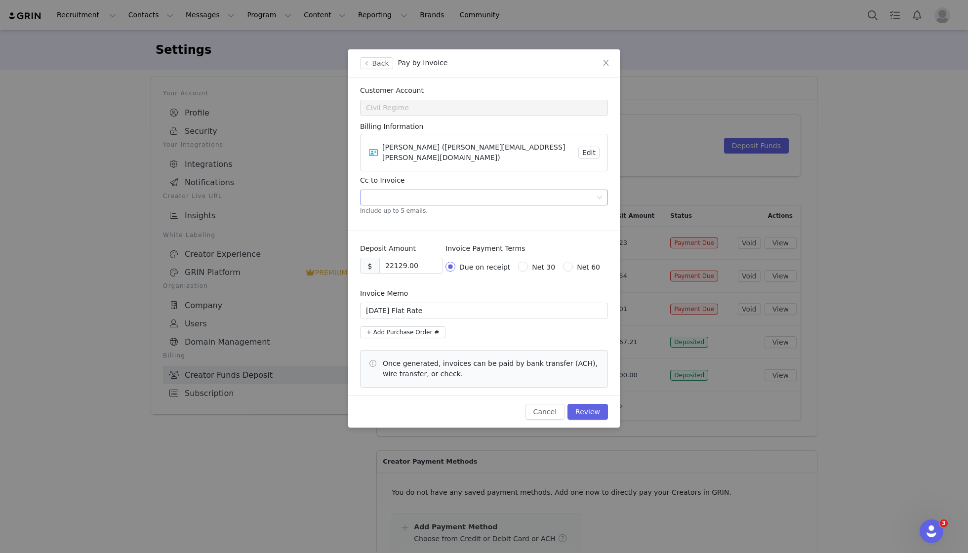
click at [394, 190] on div at bounding box center [480, 197] width 235 height 15
type input "s"
type input "[PERSON_NAME][EMAIL_ADDRESS][PERSON_NAME][DOMAIN_NAME]"
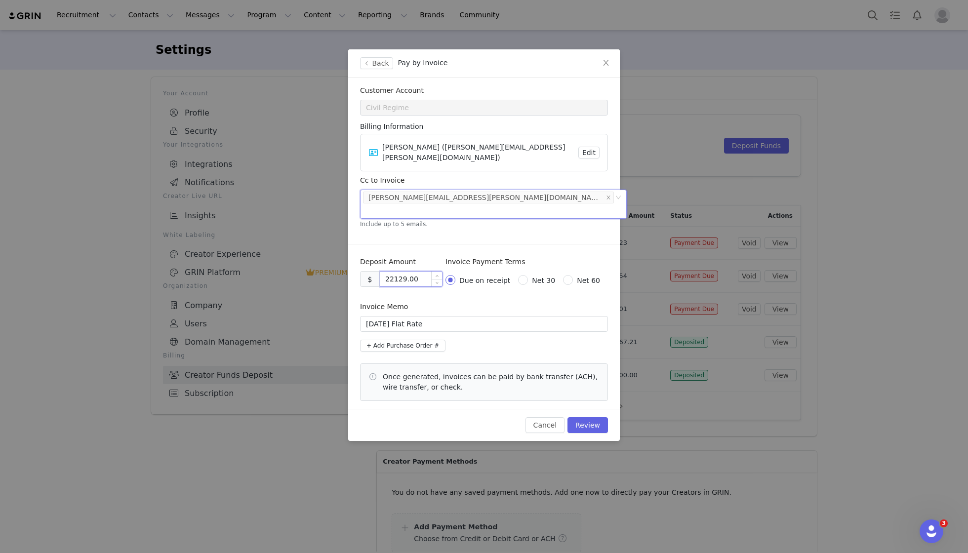
click at [421, 272] on input "22129.00" at bounding box center [411, 279] width 62 height 15
click at [412, 272] on input "22129.00" at bounding box center [411, 279] width 62 height 15
type input "22129.50"
click at [466, 316] on input "[DATE] Flat Rate" at bounding box center [484, 324] width 248 height 16
click at [394, 272] on input "22129.50" at bounding box center [411, 279] width 62 height 15
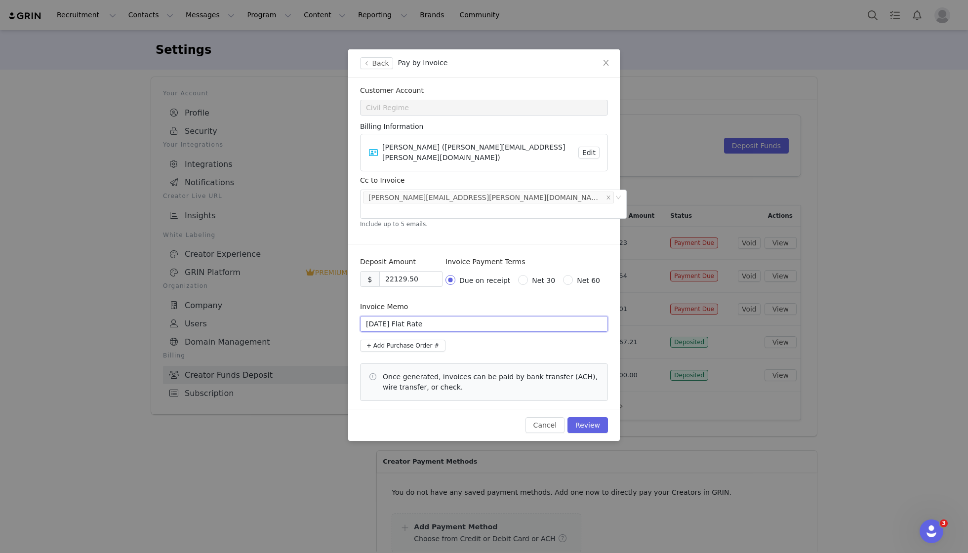
click at [386, 316] on input "[DATE] Flat Rate" at bounding box center [484, 324] width 248 height 16
click at [475, 316] on input "[DATE] Flat Rate" at bounding box center [484, 324] width 248 height 16
click at [590, 417] on button "Review" at bounding box center [588, 425] width 41 height 16
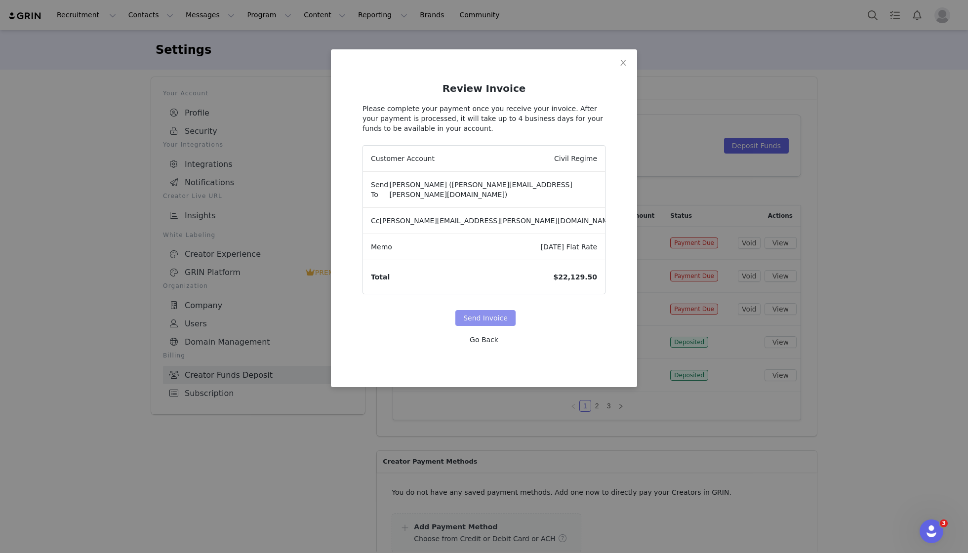
click at [487, 310] on button "Send Invoice" at bounding box center [485, 318] width 60 height 16
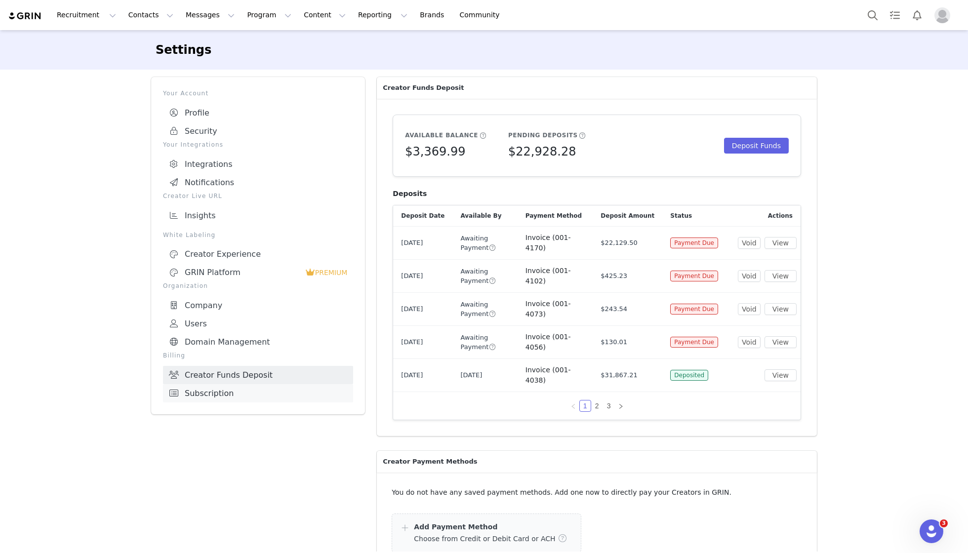
click at [202, 390] on link "Subscription" at bounding box center [258, 393] width 190 height 18
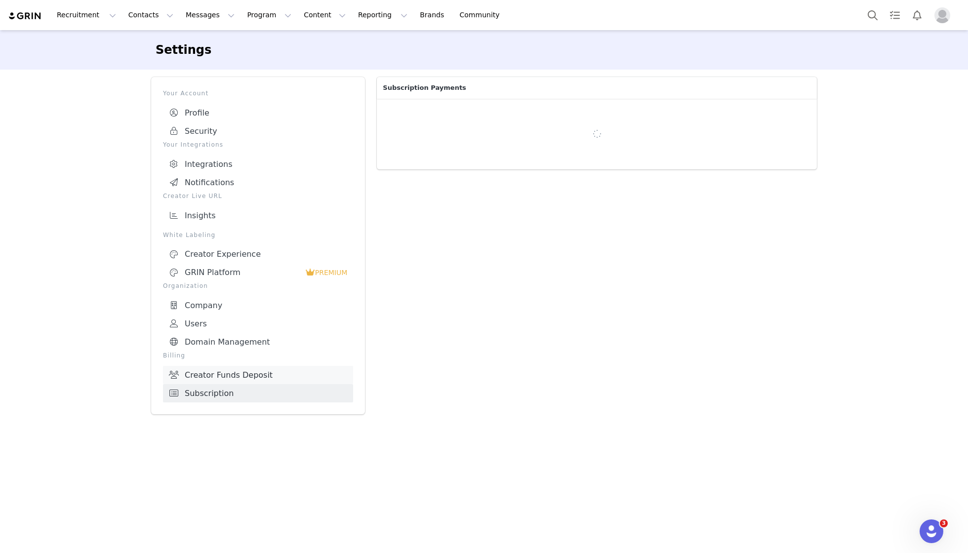
click at [200, 368] on link "Creator Funds Deposit" at bounding box center [258, 375] width 190 height 18
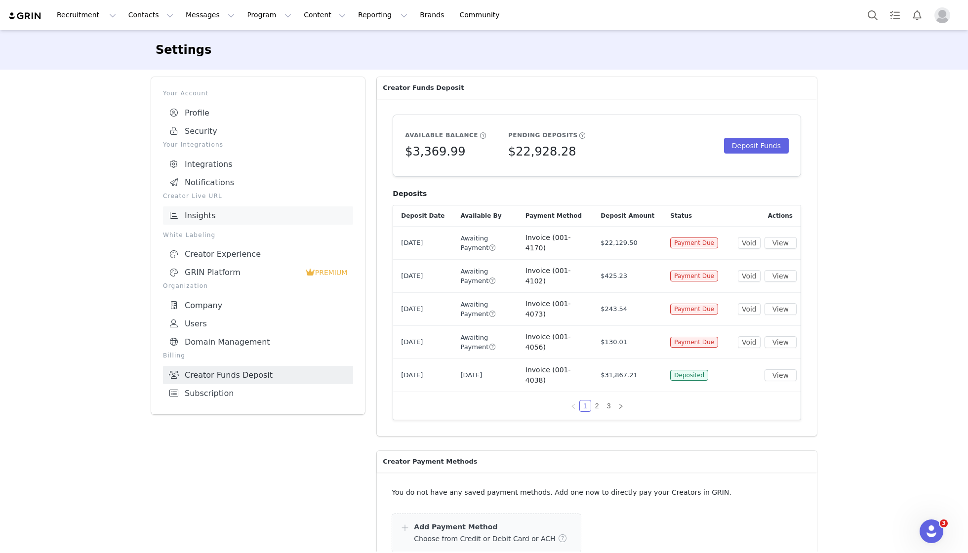
click at [206, 209] on link "Insights" at bounding box center [258, 215] width 190 height 18
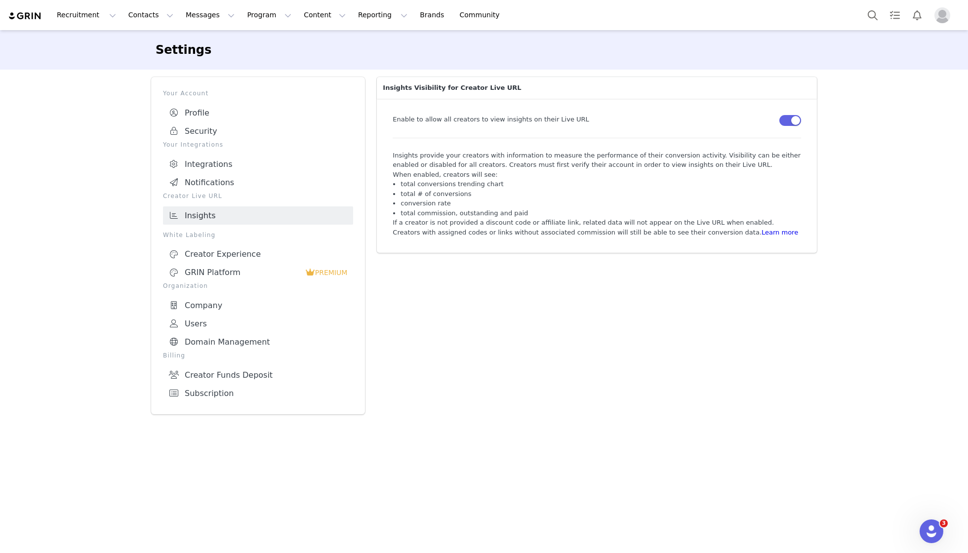
click at [943, 14] on img "Profile" at bounding box center [943, 15] width 16 height 16
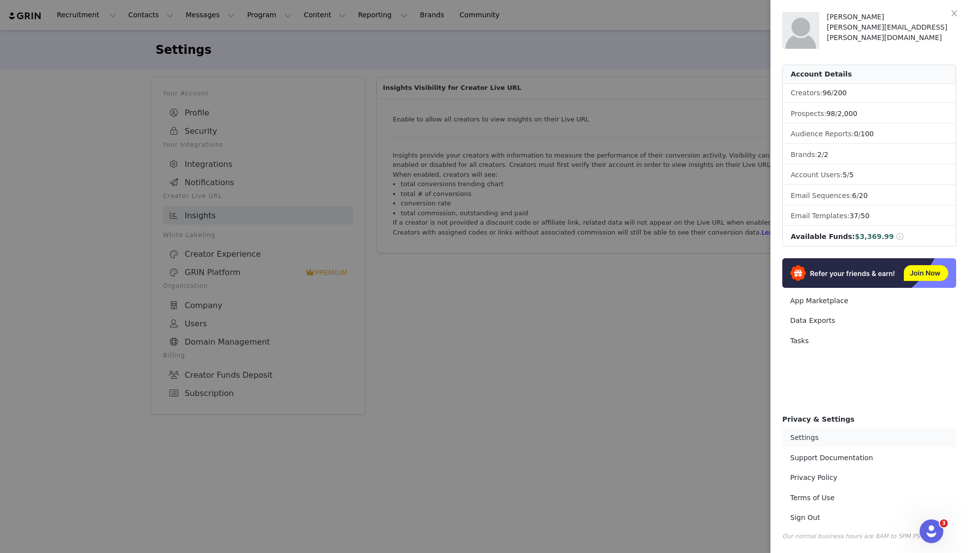
click at [804, 440] on link "Settings" at bounding box center [870, 438] width 174 height 18
select select "UTC"
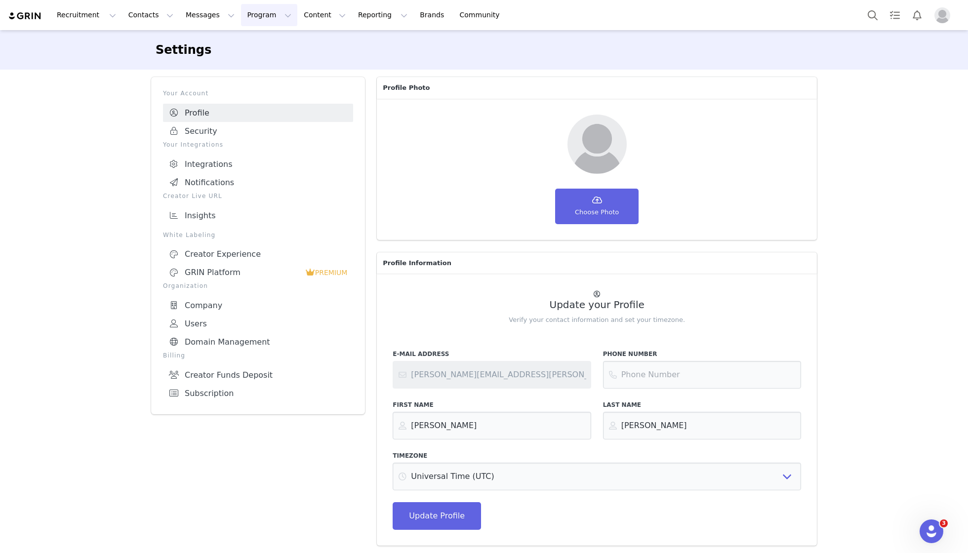
click at [249, 14] on button "Program Program" at bounding box center [269, 15] width 56 height 22
click at [259, 82] on p "Payments" at bounding box center [255, 80] width 34 height 10
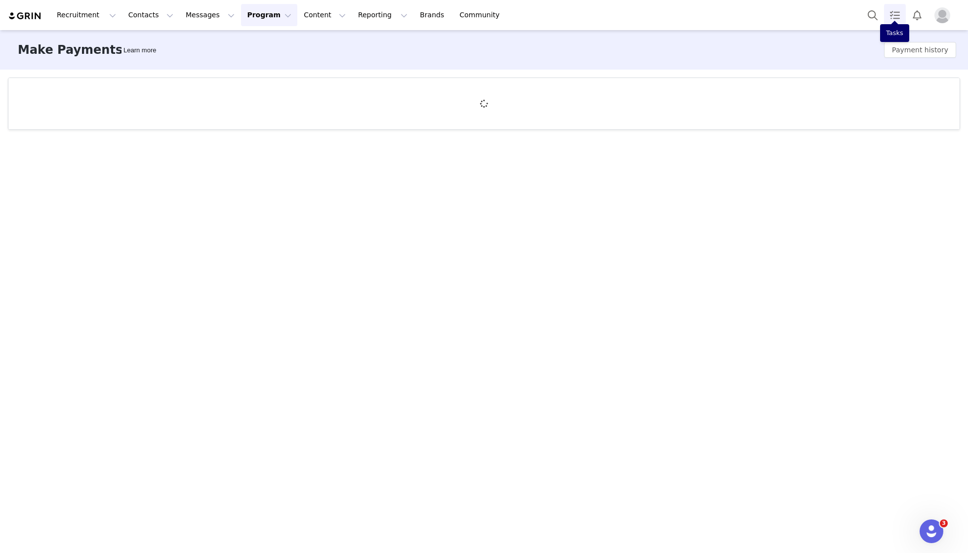
click at [894, 19] on link "Tasks" at bounding box center [895, 15] width 22 height 22
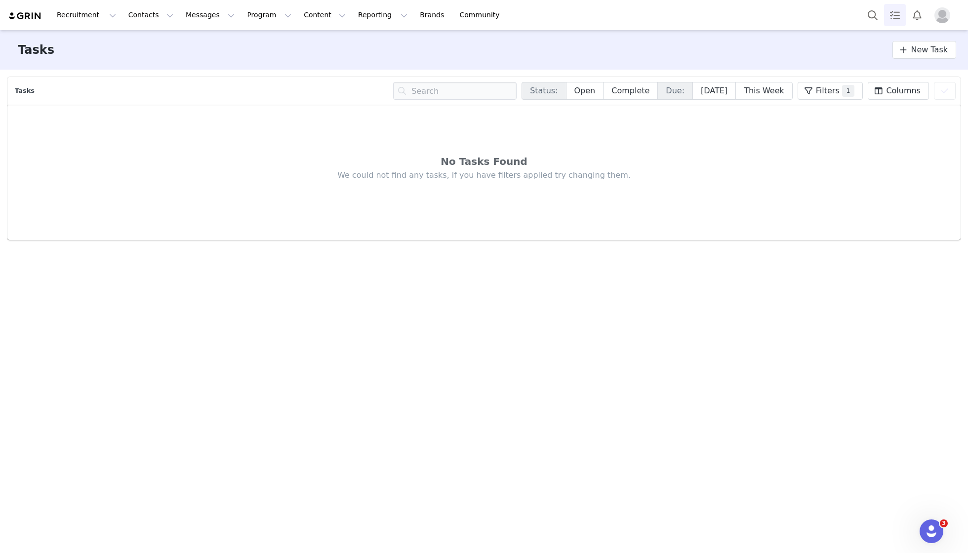
click at [947, 17] on img "Profile" at bounding box center [943, 15] width 16 height 16
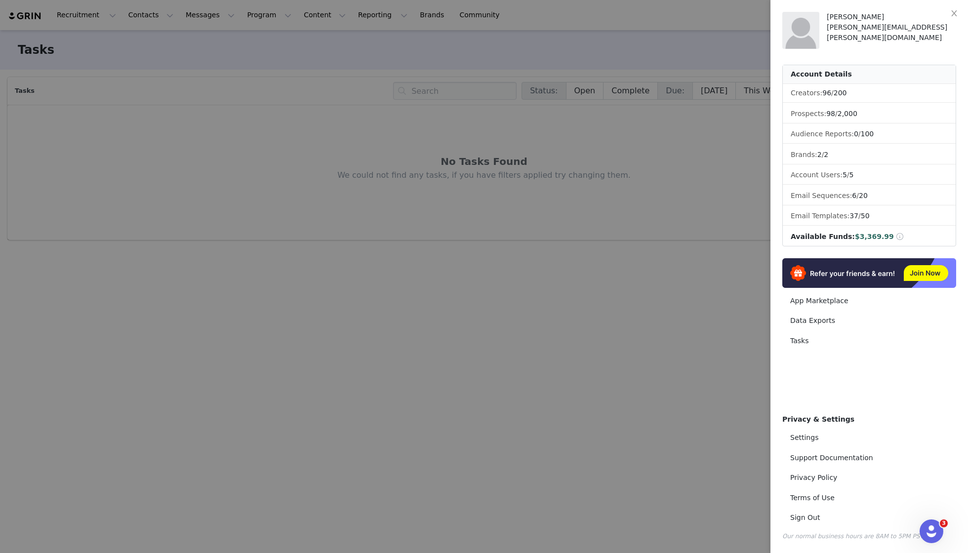
click at [819, 233] on span "Available Funds:" at bounding box center [823, 237] width 64 height 8
click at [896, 233] on span at bounding box center [900, 236] width 9 height 7
click at [809, 464] on link "Support Documentation" at bounding box center [870, 458] width 174 height 18
click at [807, 437] on link "Settings" at bounding box center [870, 438] width 174 height 18
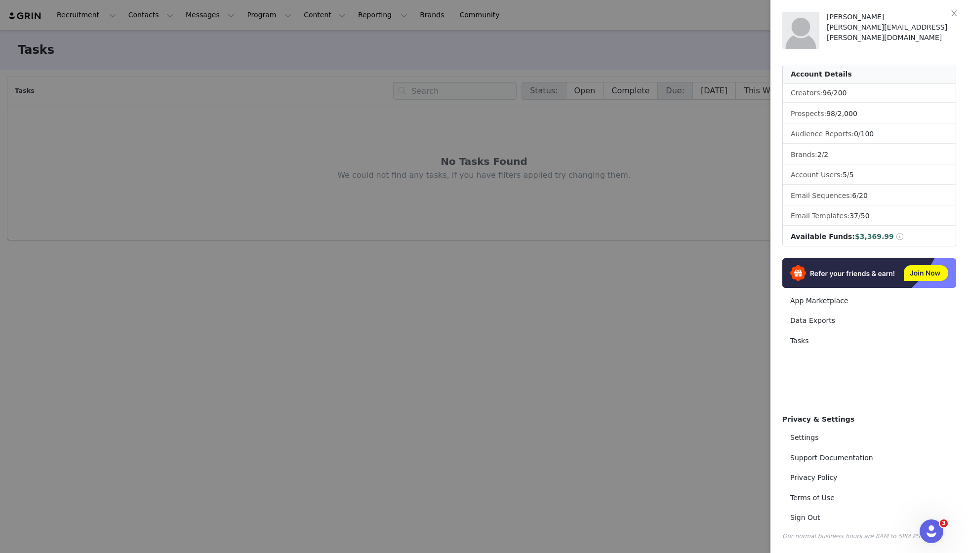
select select "UTC"
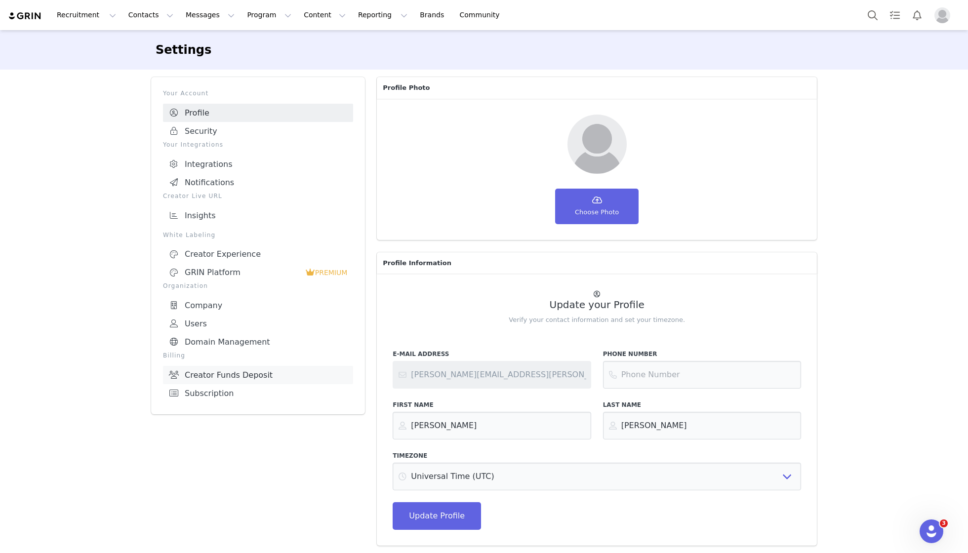
click at [200, 368] on link "Creator Funds Deposit" at bounding box center [258, 375] width 190 height 18
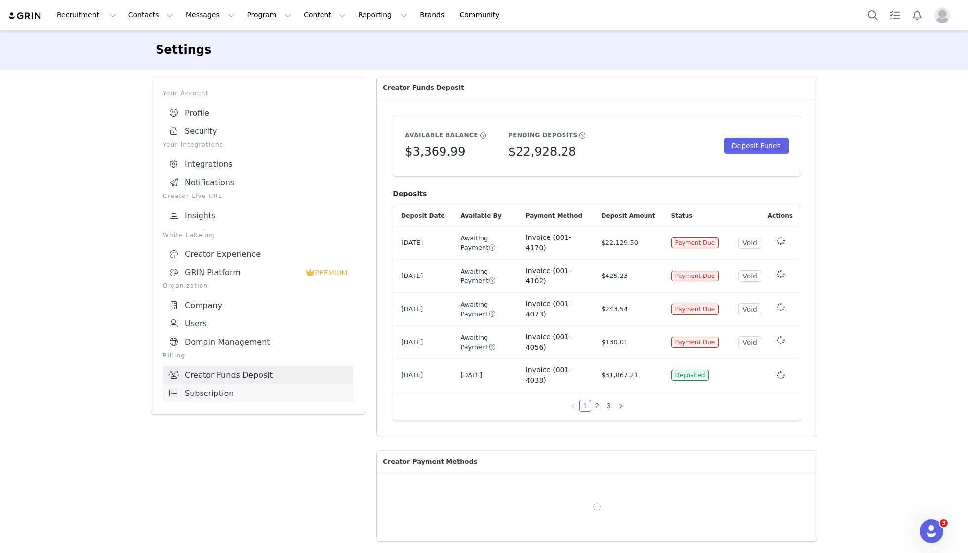
click at [206, 384] on link "Subscription" at bounding box center [258, 393] width 190 height 18
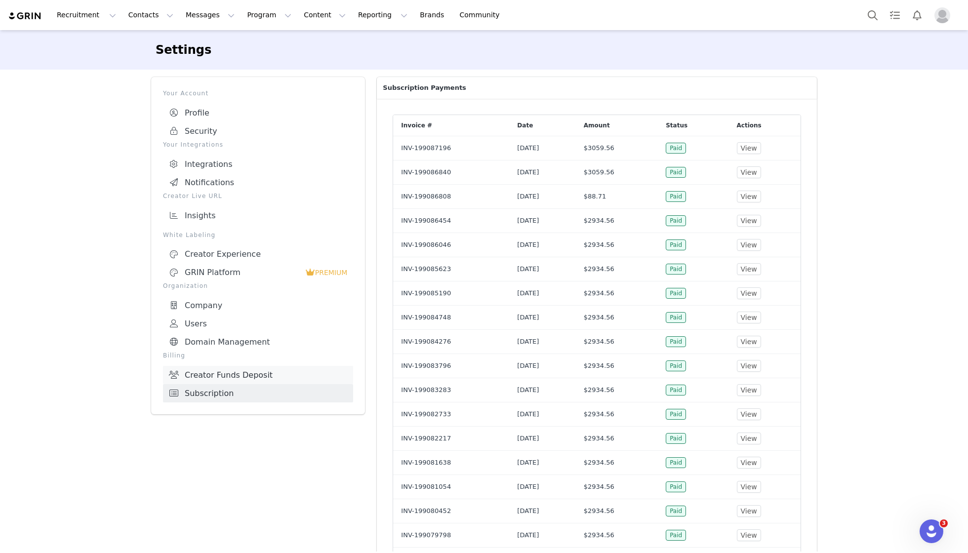
click at [239, 372] on link "Creator Funds Deposit" at bounding box center [258, 375] width 190 height 18
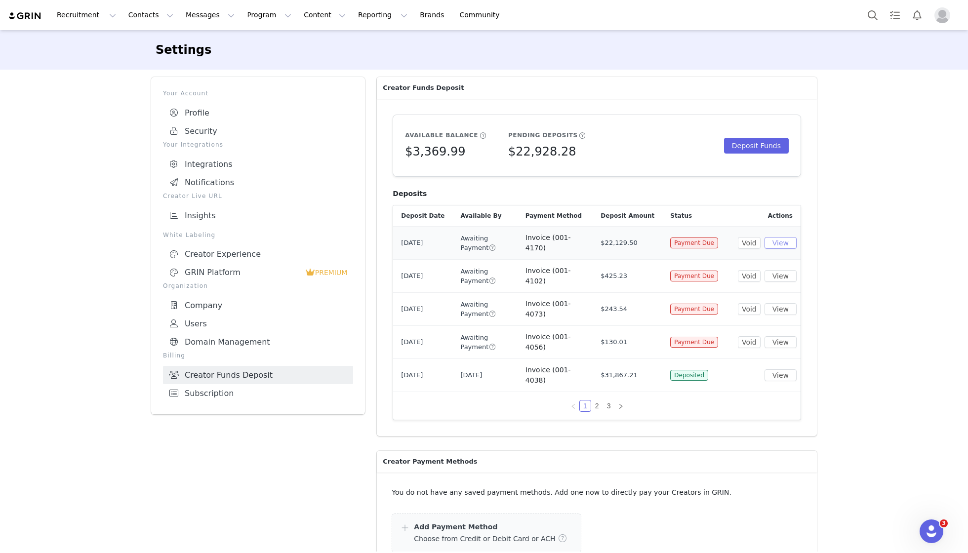
click at [786, 240] on button "View" at bounding box center [781, 243] width 32 height 12
